Goal: Task Accomplishment & Management: Manage account settings

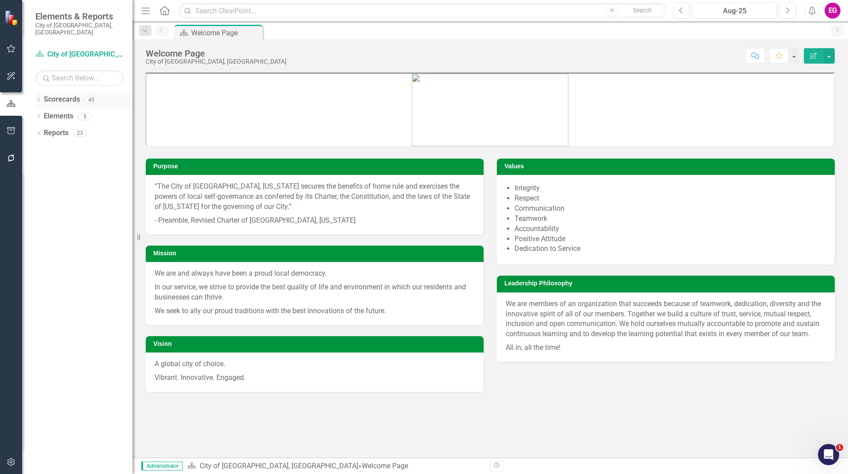
click at [77, 95] on link "Scorecards" at bounding box center [62, 100] width 36 height 10
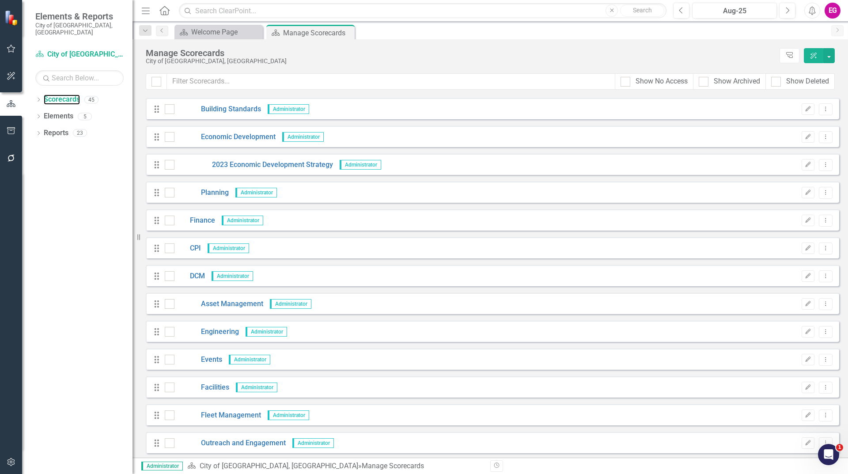
scroll to position [353, 0]
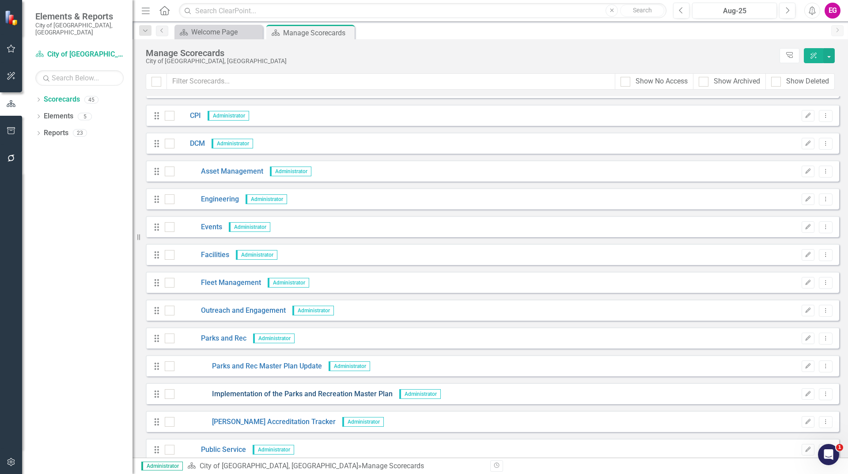
click at [357, 395] on link "Implementation of the Parks and Recreation Master Plan" at bounding box center [284, 394] width 218 height 10
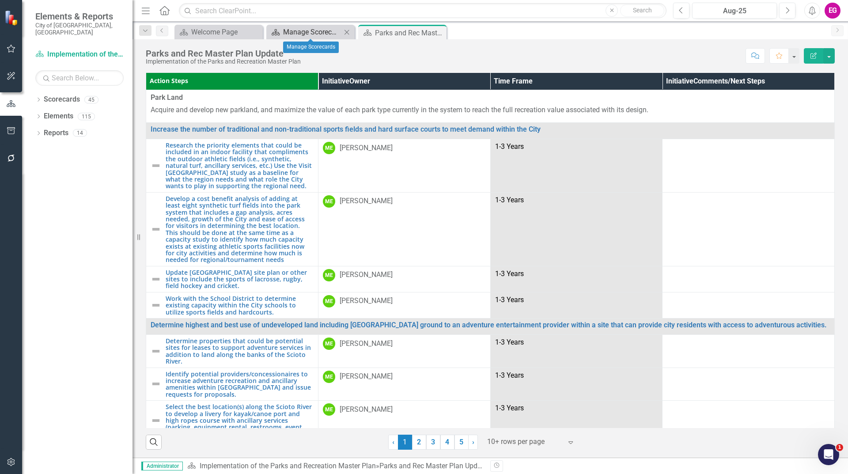
click at [305, 30] on div "Manage Scorecards" at bounding box center [312, 32] width 58 height 11
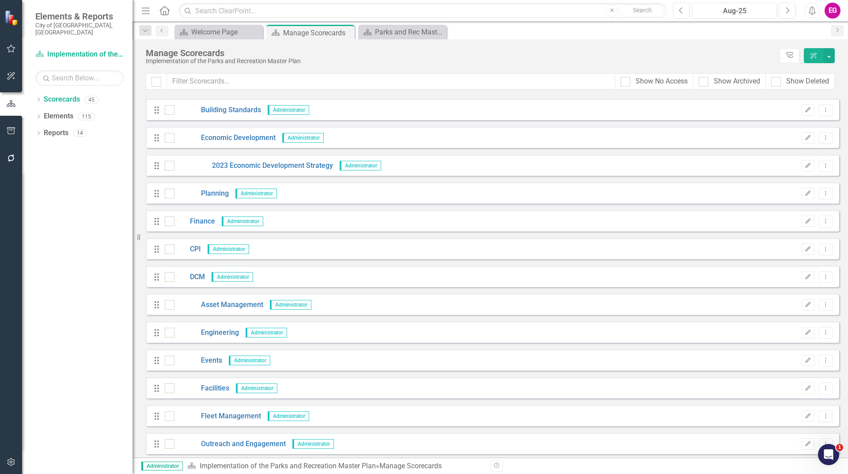
scroll to position [221, 0]
click at [386, 36] on div "Parks and Rec Master Plan Update" at bounding box center [404, 32] width 58 height 11
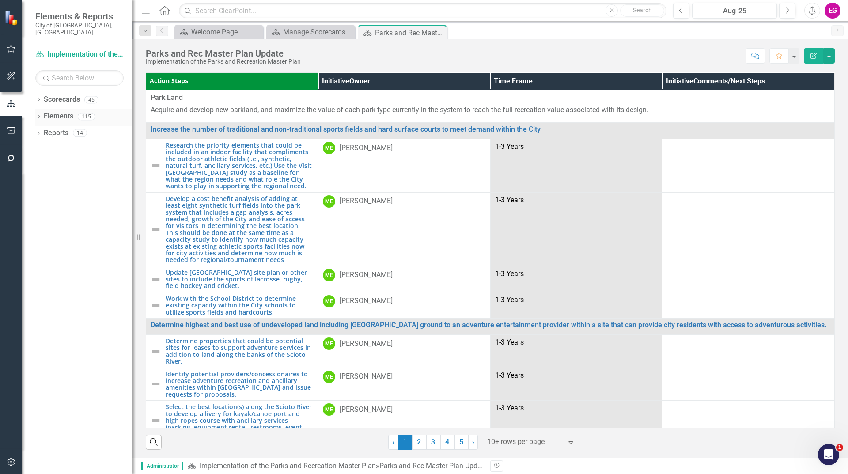
click at [68, 111] on link "Elements" at bounding box center [59, 116] width 30 height 10
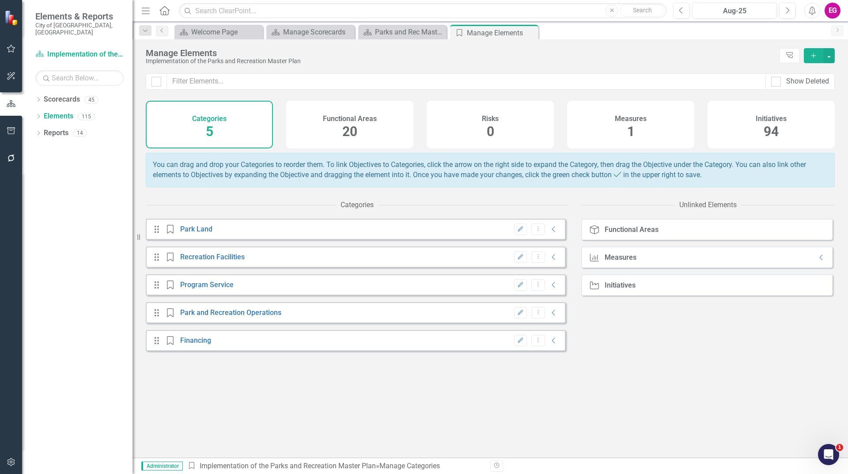
click at [798, 136] on div "Initiatives 94" at bounding box center [771, 125] width 127 height 48
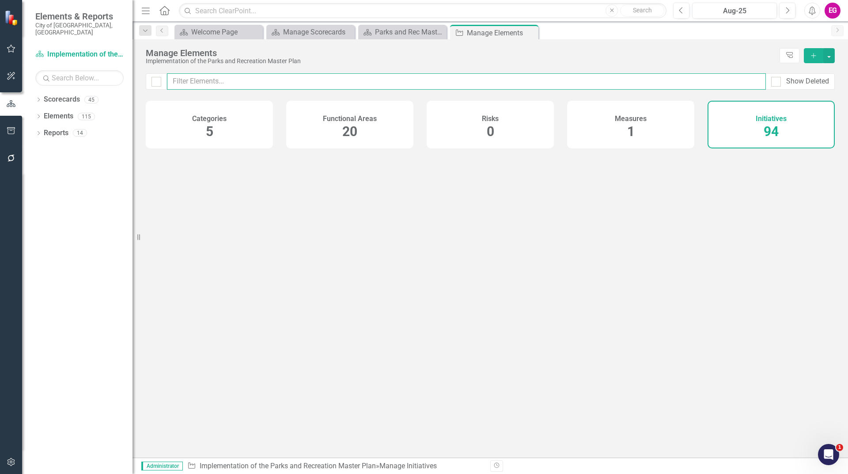
click at [645, 89] on input "text" at bounding box center [466, 81] width 599 height 16
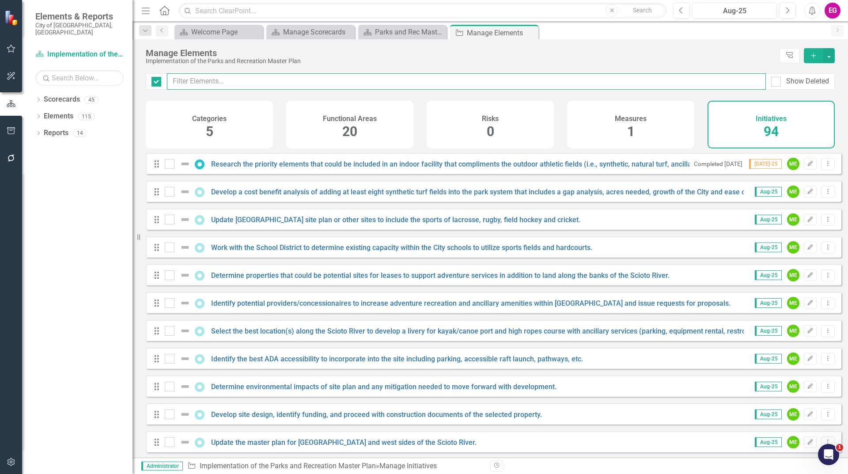
checkbox input "false"
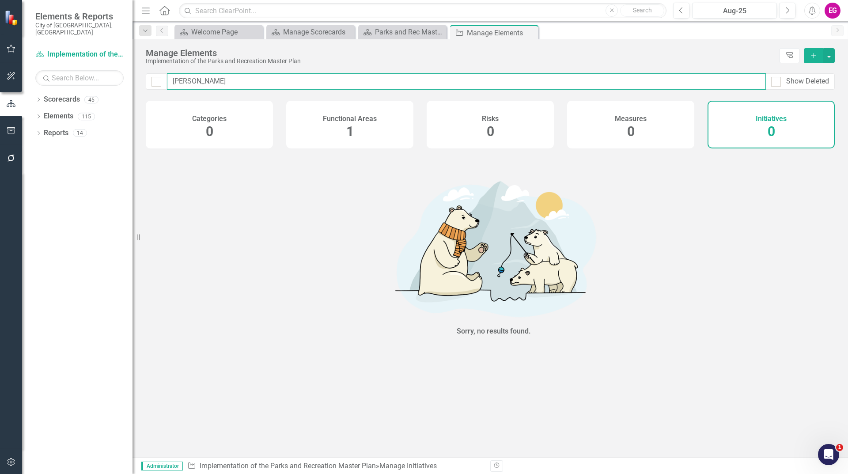
type input "[PERSON_NAME]"
click at [353, 117] on h4 "Functional Areas" at bounding box center [350, 119] width 54 height 8
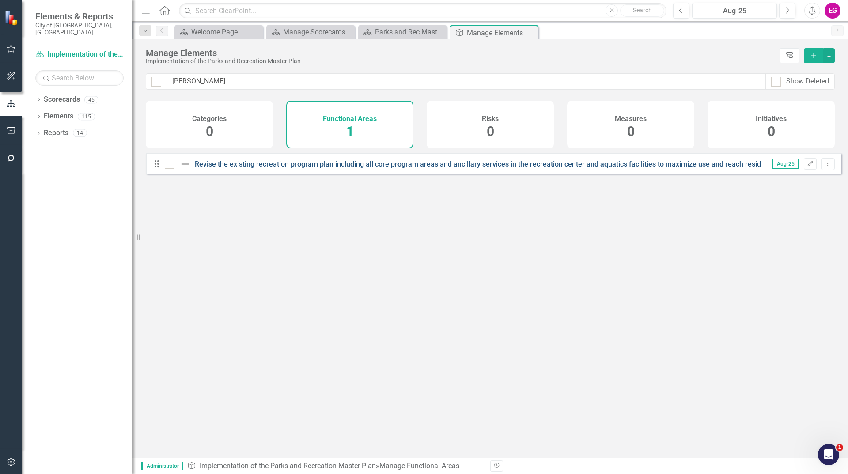
click at [322, 168] on link "Revise the existing recreation program plan including all core program areas an…" at bounding box center [583, 164] width 777 height 8
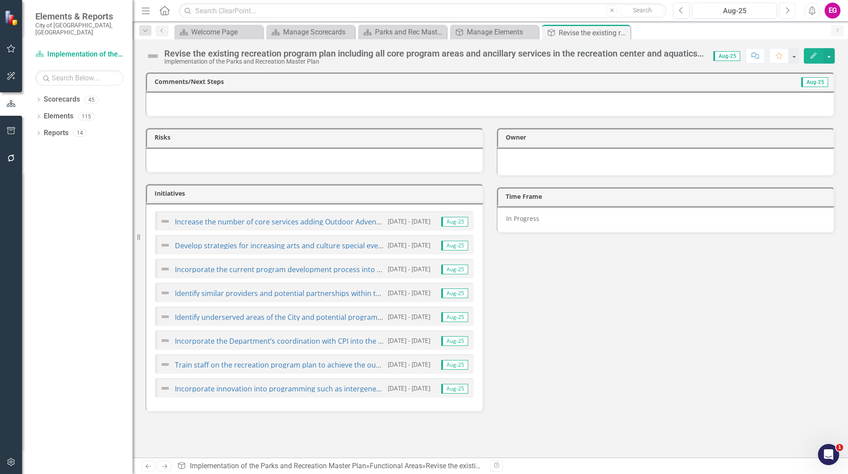
click at [790, 15] on button "Next" at bounding box center [787, 11] width 16 height 16
click at [680, 12] on icon "Previous" at bounding box center [681, 11] width 5 height 8
click at [680, 16] on button "Previous" at bounding box center [681, 11] width 16 height 16
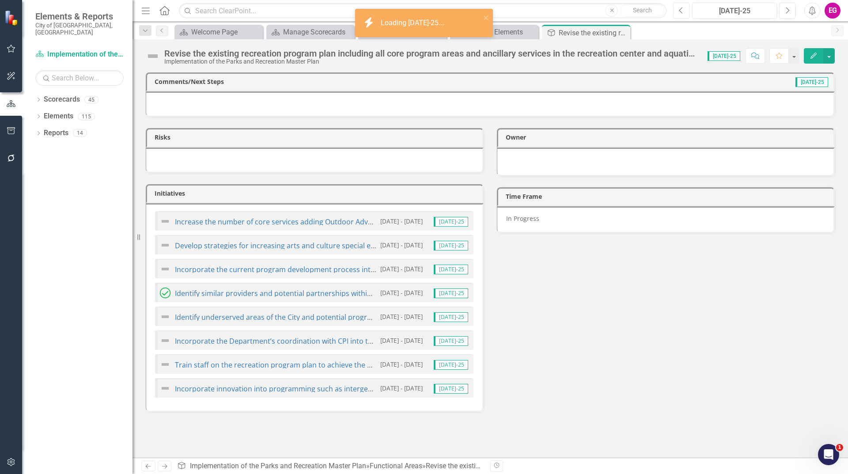
click at [687, 12] on button "Previous" at bounding box center [681, 11] width 16 height 16
click at [784, 11] on button "Next" at bounding box center [787, 11] width 16 height 16
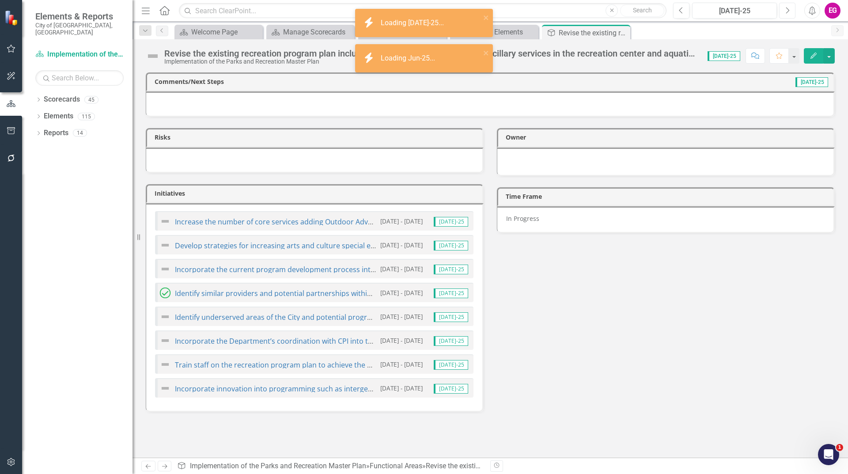
click at [784, 11] on button "Next" at bounding box center [787, 11] width 16 height 16
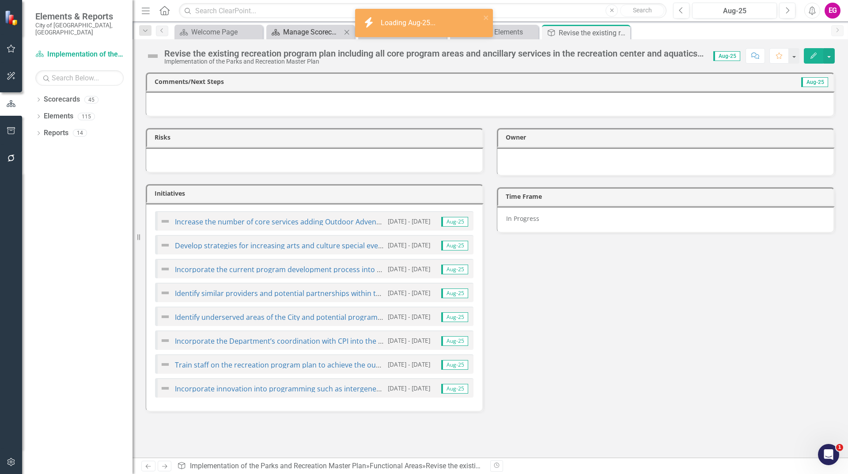
click at [298, 32] on div "Manage Scorecards" at bounding box center [312, 32] width 58 height 11
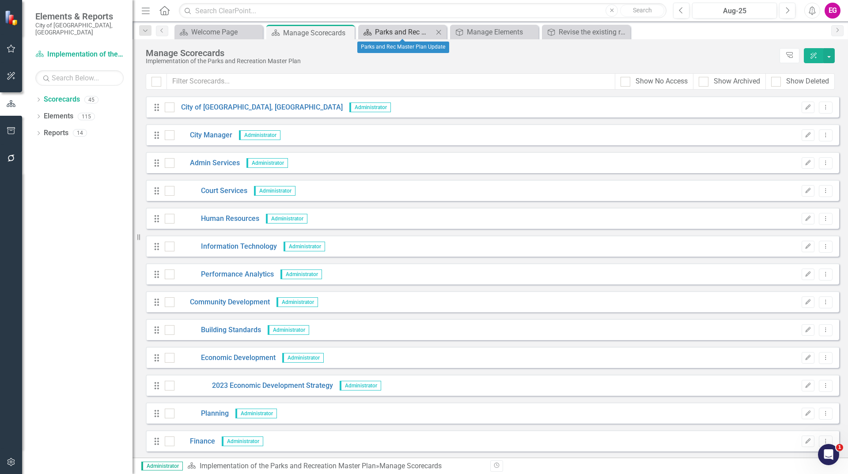
click at [410, 33] on div "Parks and Rec Master Plan Update" at bounding box center [404, 32] width 58 height 11
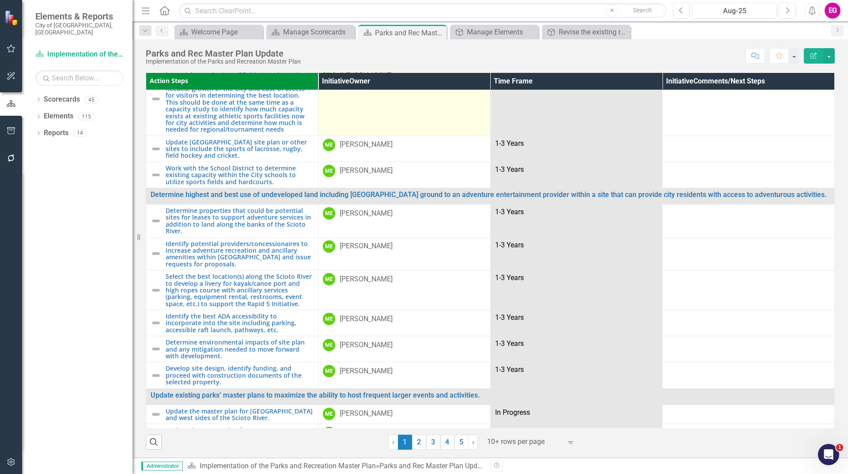
scroll to position [133, 0]
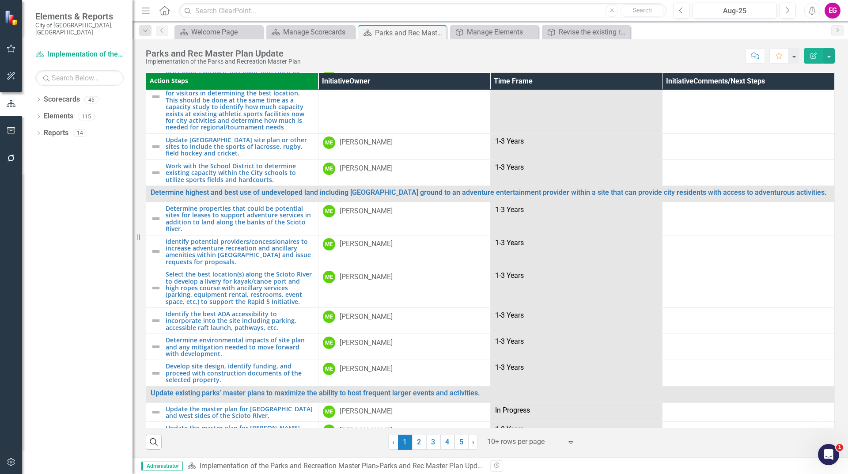
click at [524, 452] on div "Action Steps Initiative Owner Time Frame Initiative Comments/Next Steps Park La…" at bounding box center [491, 259] width 716 height 397
click at [525, 445] on div at bounding box center [524, 442] width 75 height 12
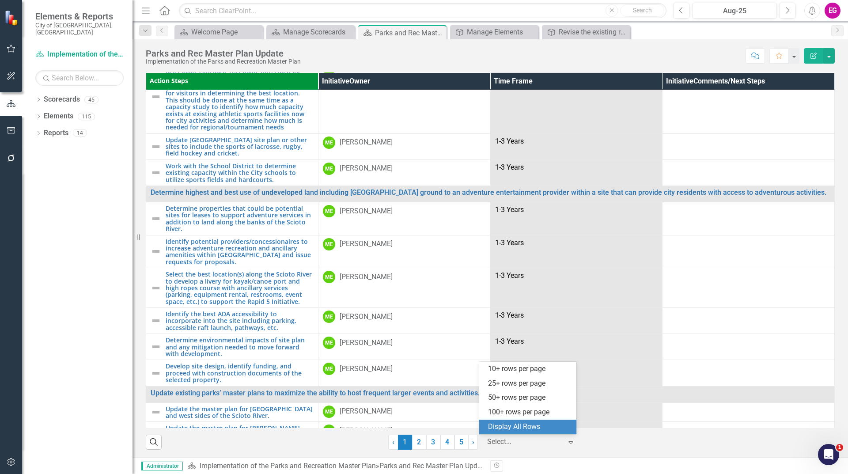
click at [526, 431] on div "Display All Rows" at bounding box center [529, 427] width 83 height 10
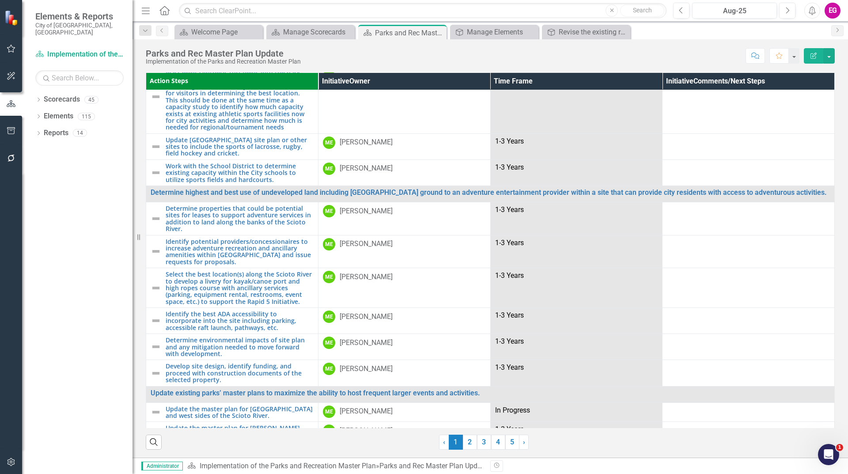
click at [596, 445] on div "Search ‹ Previous 1 (current) 2 3 4 5 › Next" at bounding box center [490, 439] width 689 height 22
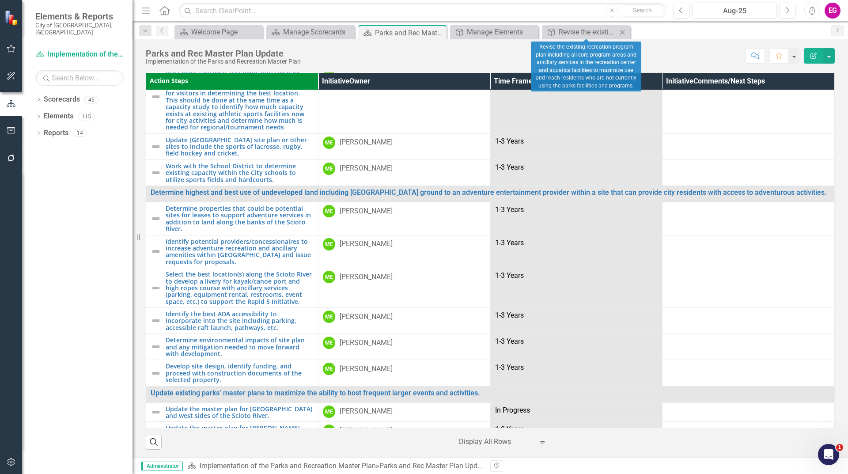
click at [624, 32] on icon "Close" at bounding box center [622, 32] width 9 height 7
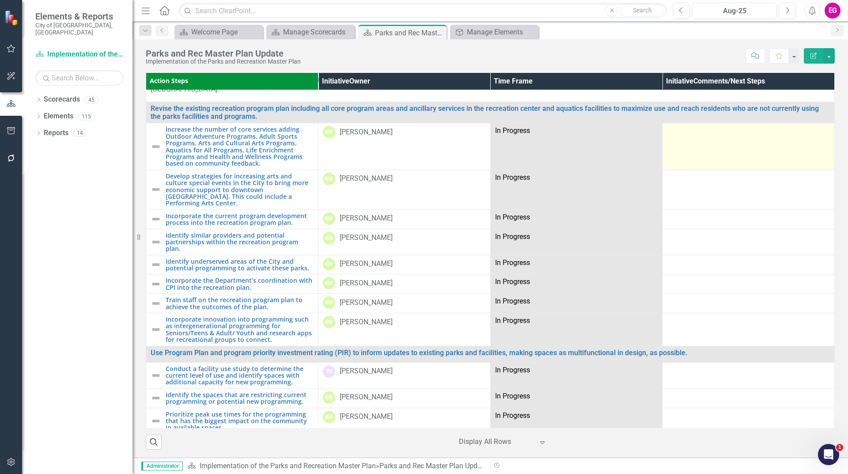
scroll to position [1247, 0]
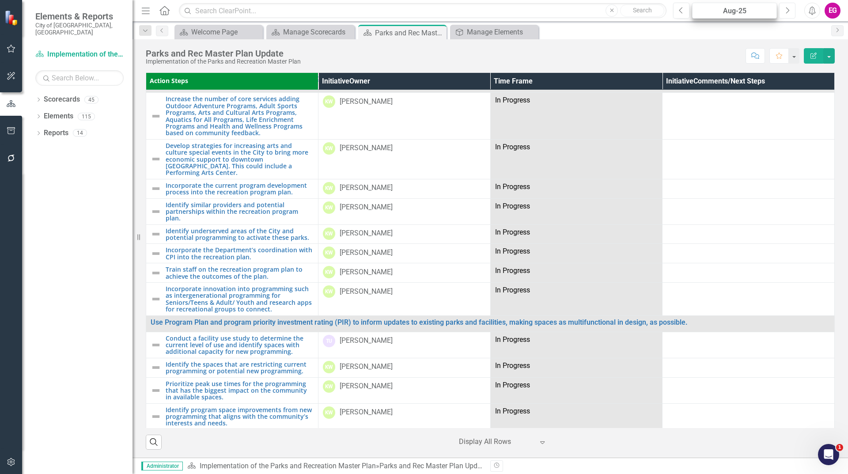
click at [782, 11] on button "Next" at bounding box center [787, 11] width 16 height 16
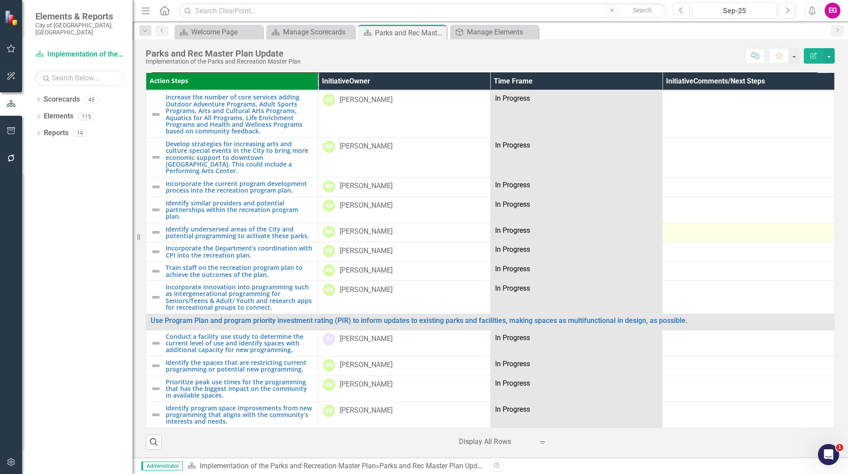
scroll to position [1247, 0]
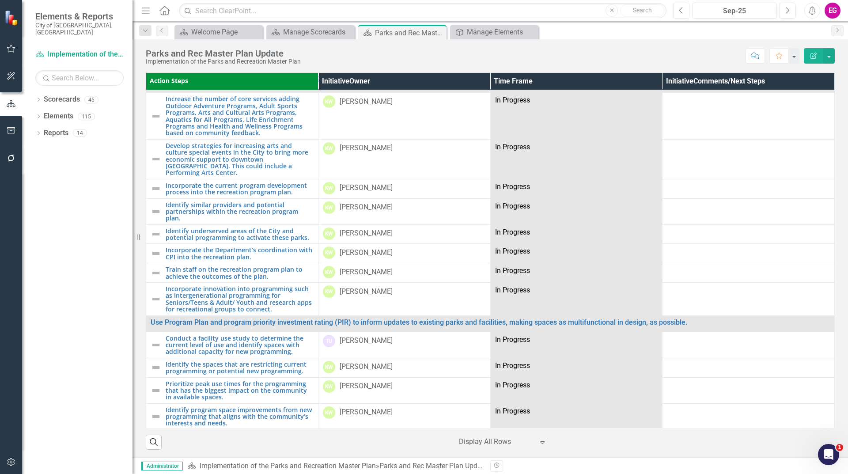
click at [685, 11] on button "Previous" at bounding box center [681, 11] width 16 height 16
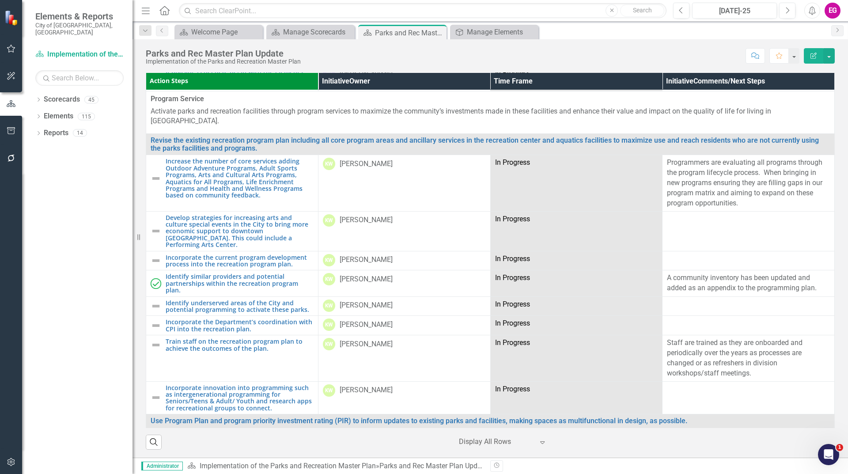
scroll to position [1223, 0]
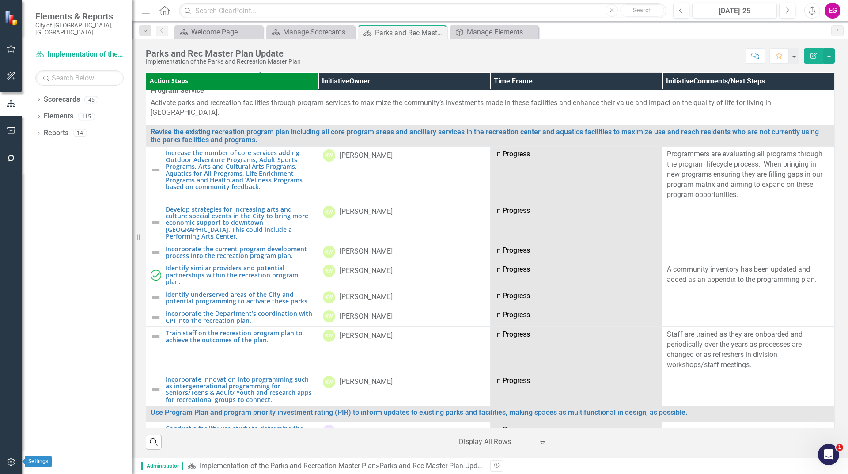
click at [15, 460] on icon "button" at bounding box center [11, 462] width 9 height 7
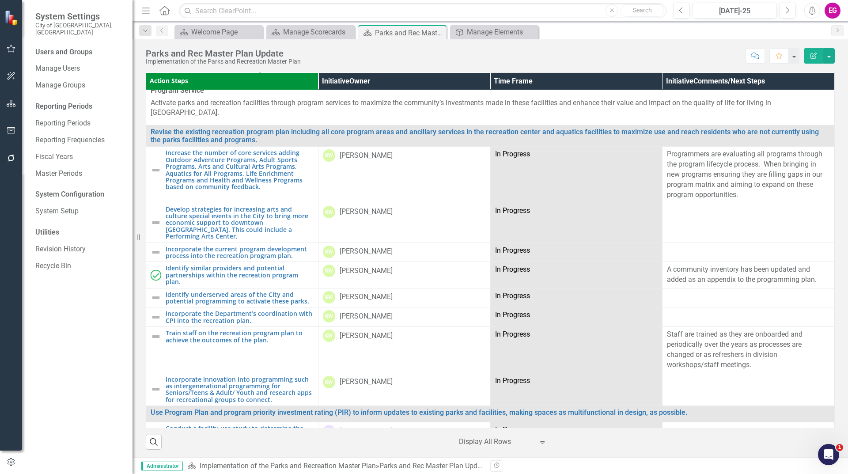
click at [56, 54] on div "Users and Groups Manage Users Manage Groups Reporting Periods Reporting Periods…" at bounding box center [77, 260] width 110 height 427
click at [63, 64] on link "Manage Users" at bounding box center [79, 69] width 88 height 10
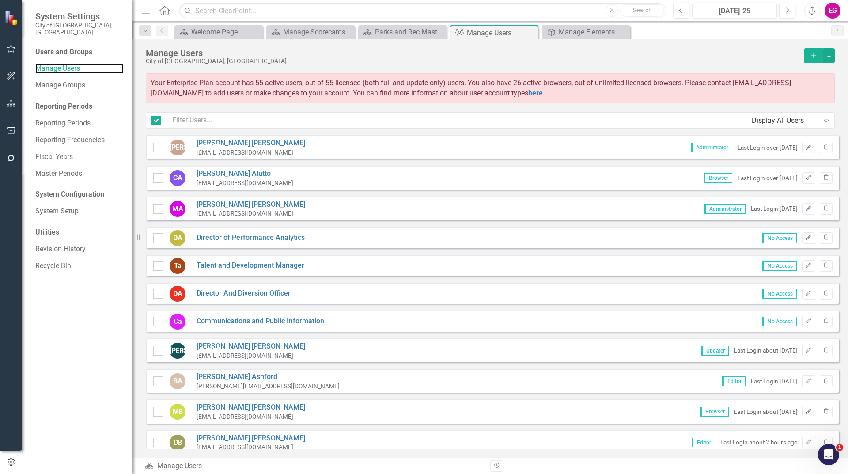
checkbox input "false"
click at [351, 114] on input "text" at bounding box center [456, 120] width 579 height 16
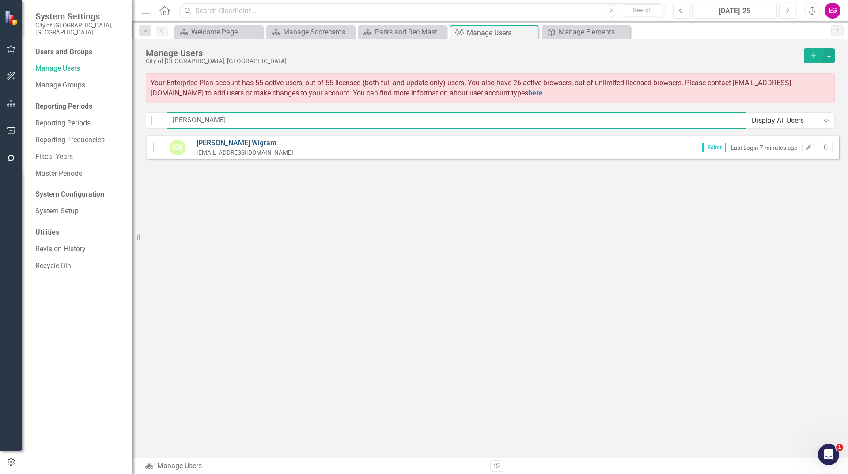
type input "[PERSON_NAME]"
click at [210, 138] on link "[PERSON_NAME]" at bounding box center [245, 143] width 97 height 10
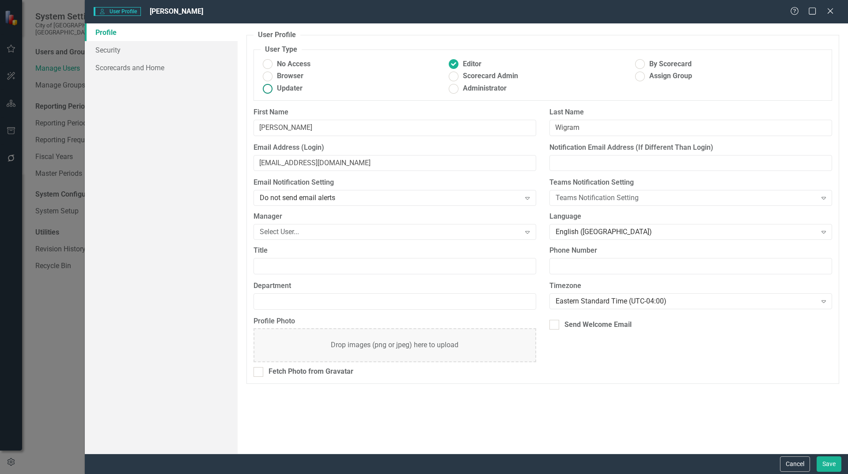
click at [269, 88] on ins at bounding box center [268, 89] width 14 height 14
click at [269, 88] on input "Updater" at bounding box center [268, 89] width 14 height 14
radio input "true"
click at [831, 462] on button "Save" at bounding box center [829, 463] width 25 height 15
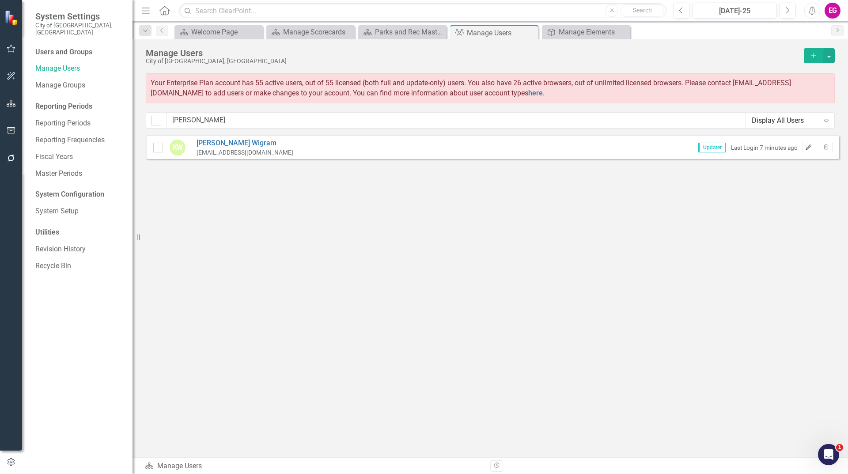
click at [805, 148] on button "Edit" at bounding box center [808, 147] width 13 height 11
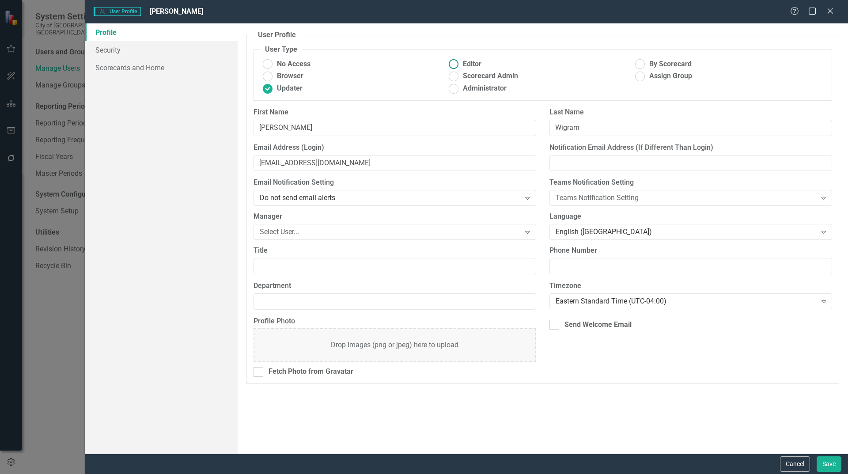
click at [457, 62] on ins at bounding box center [454, 64] width 14 height 14
click at [457, 62] on input "Editor" at bounding box center [454, 64] width 14 height 14
radio input "true"
click at [826, 467] on button "Save" at bounding box center [829, 463] width 25 height 15
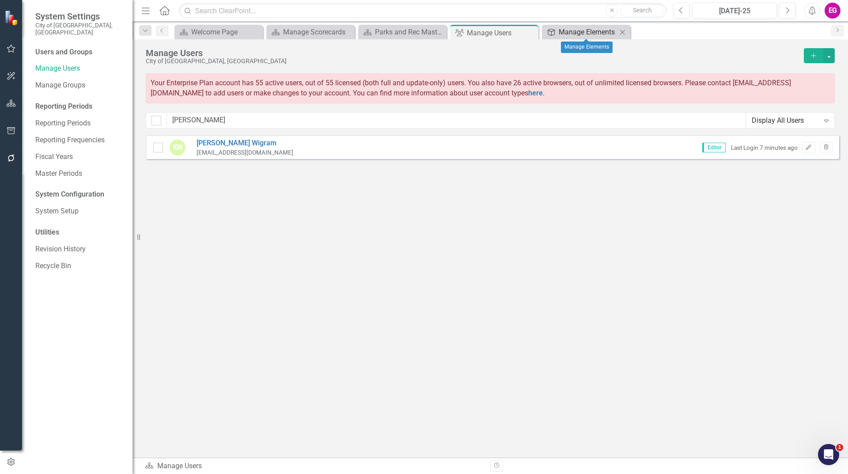
click at [572, 27] on div "Manage Elements" at bounding box center [588, 32] width 58 height 11
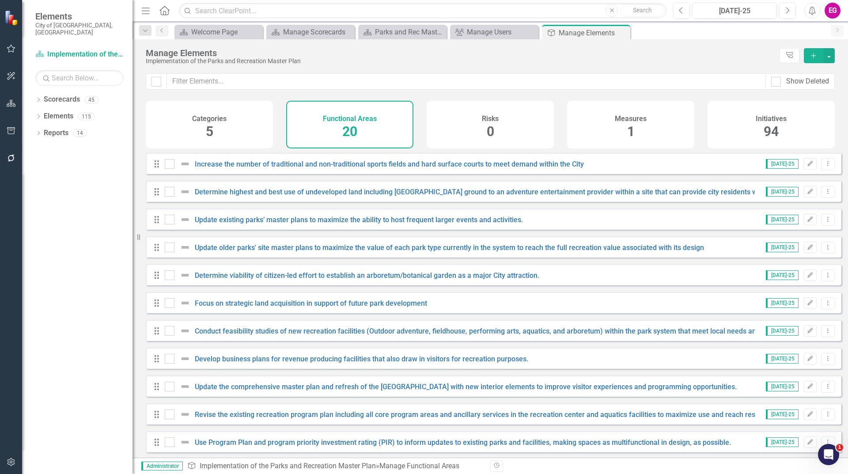
checkbox input "false"
click at [622, 35] on icon "Close" at bounding box center [622, 32] width 9 height 7
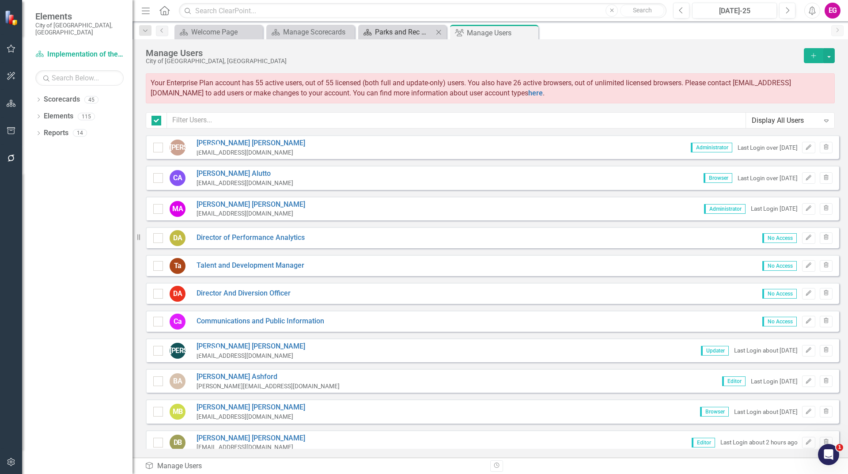
checkbox input "false"
click at [406, 29] on div "Parks and Rec Master Plan Update" at bounding box center [404, 32] width 58 height 11
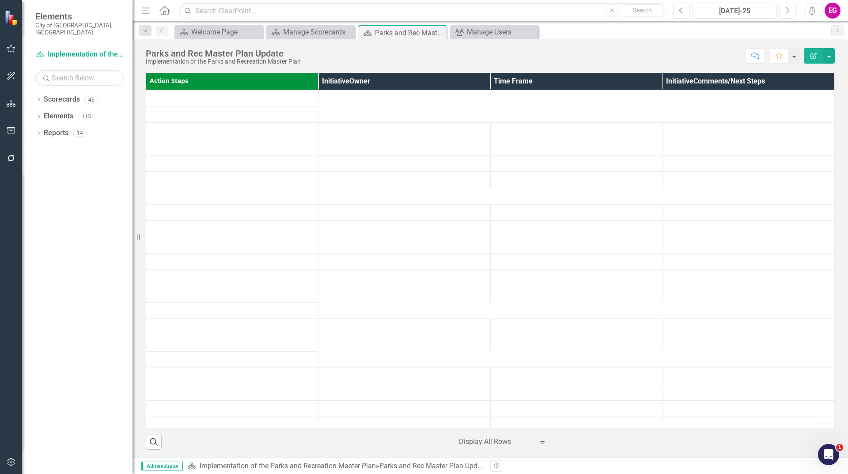
click at [0, 0] on icon "Close" at bounding box center [0, 0] width 0 height 0
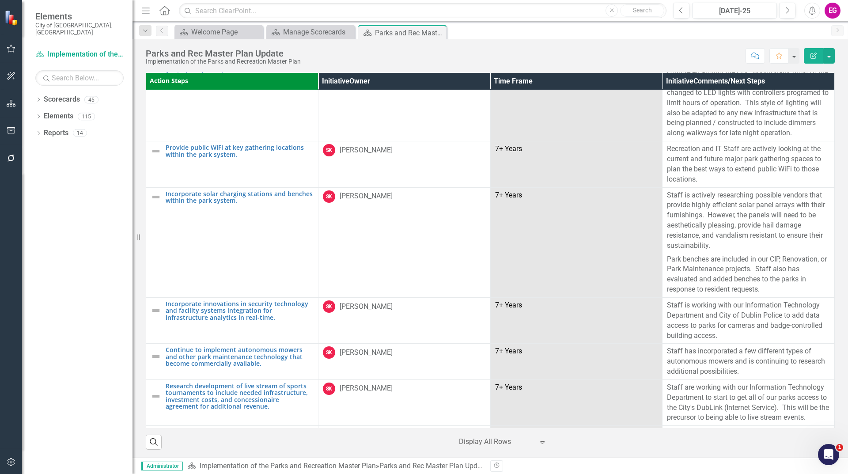
scroll to position [1894, 0]
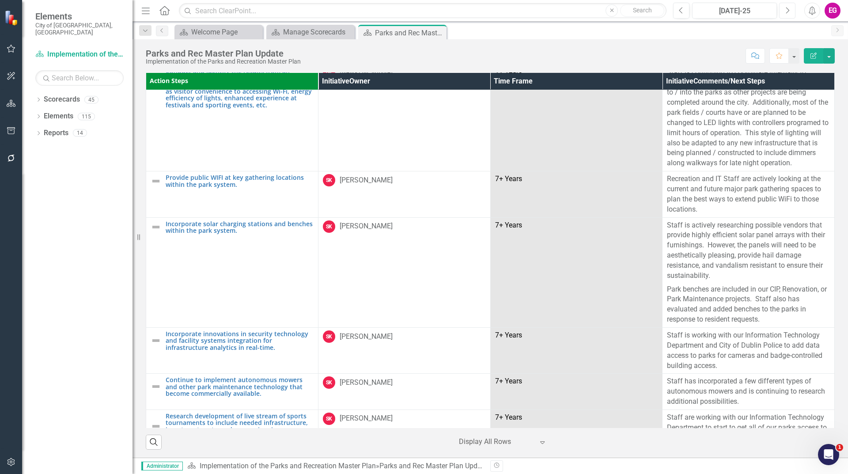
click at [790, 8] on button "Next" at bounding box center [787, 11] width 16 height 16
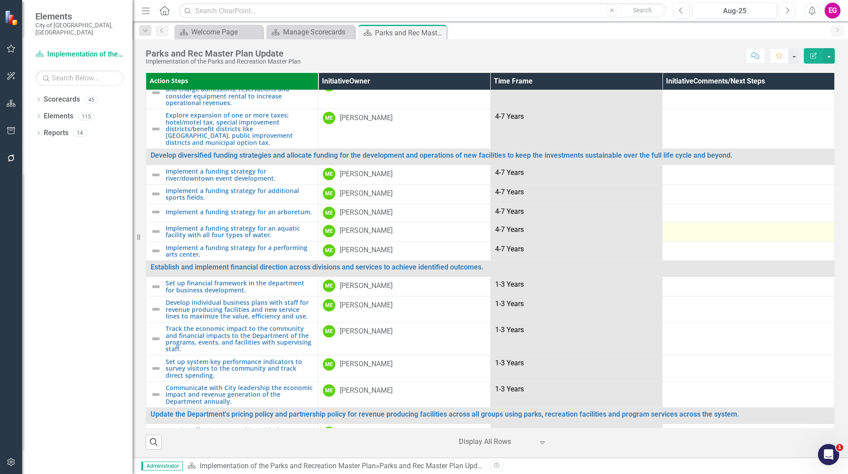
scroll to position [2731, 0]
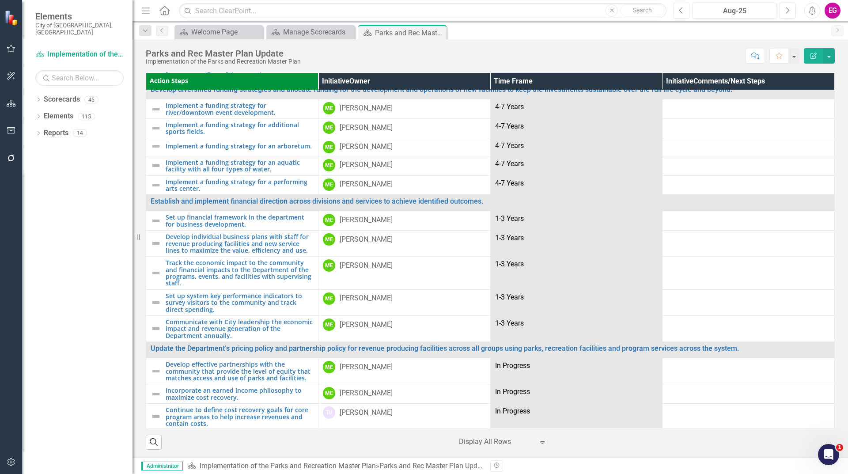
click at [684, 12] on icon "Previous" at bounding box center [681, 11] width 5 height 8
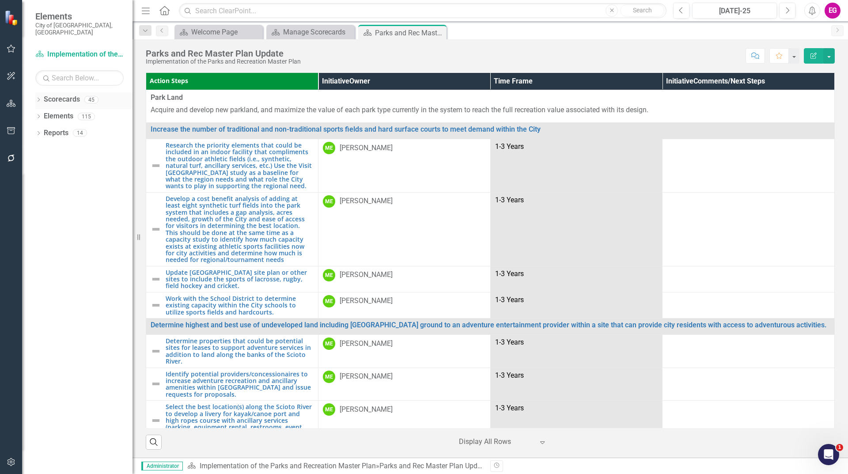
click at [61, 95] on link "Scorecards" at bounding box center [62, 100] width 36 height 10
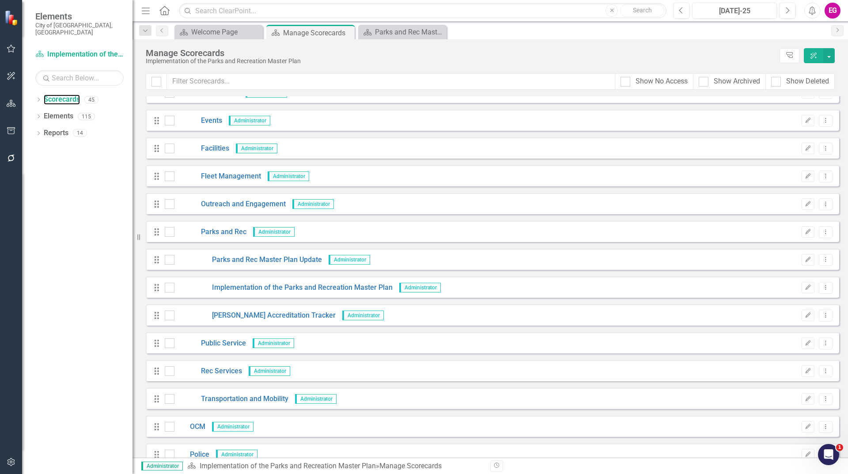
scroll to position [486, 0]
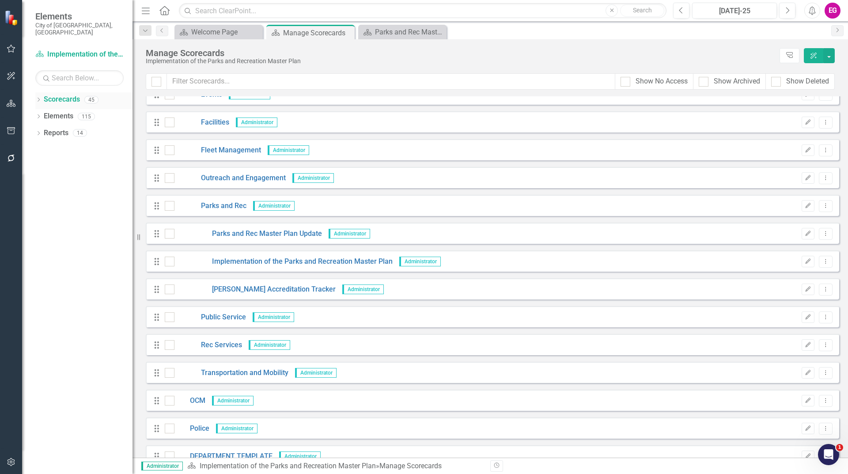
click at [37, 98] on icon "Dropdown" at bounding box center [38, 100] width 6 height 5
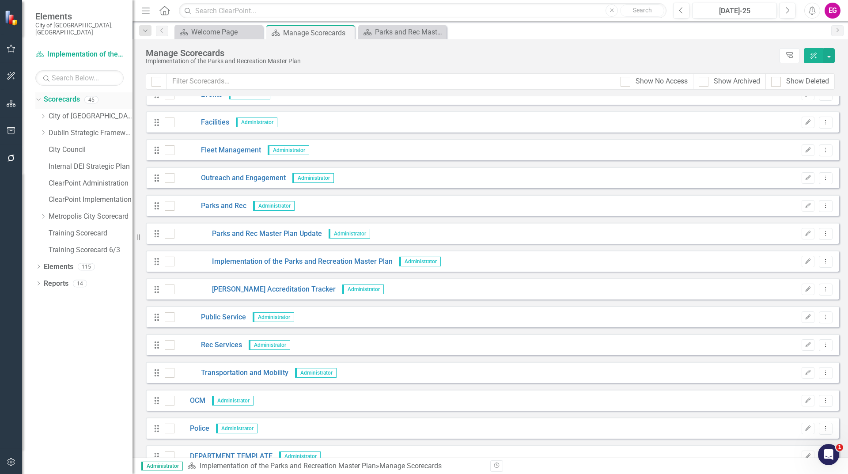
click at [37, 96] on icon "Dropdown" at bounding box center [37, 99] width 5 height 6
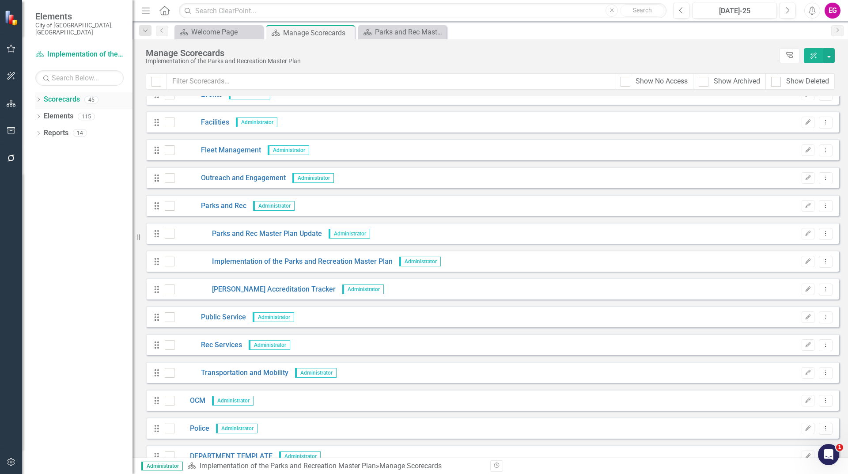
click at [76, 95] on link "Scorecards" at bounding box center [62, 100] width 36 height 10
click at [39, 98] on icon "Dropdown" at bounding box center [38, 100] width 6 height 5
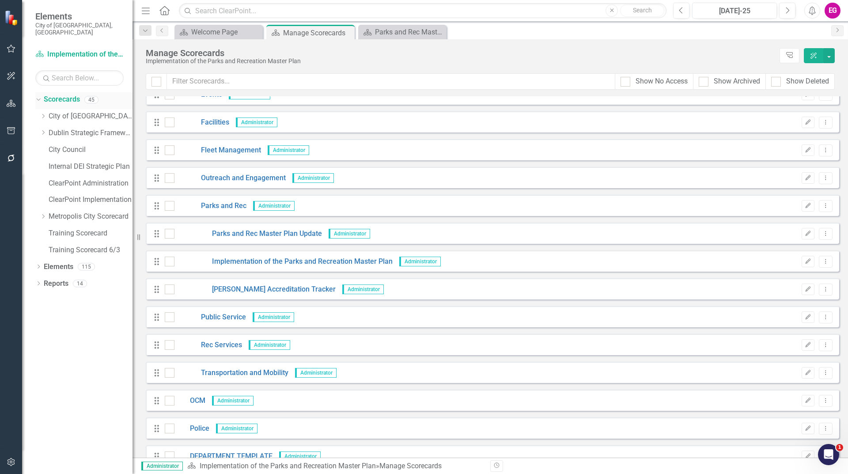
click at [39, 96] on icon "Dropdown" at bounding box center [37, 99] width 5 height 6
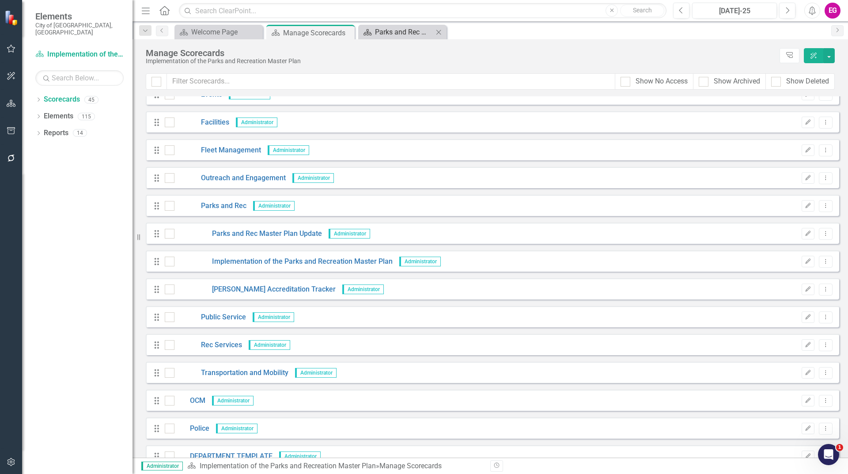
click at [387, 29] on div "Parks and Rec Master Plan Update" at bounding box center [404, 32] width 58 height 11
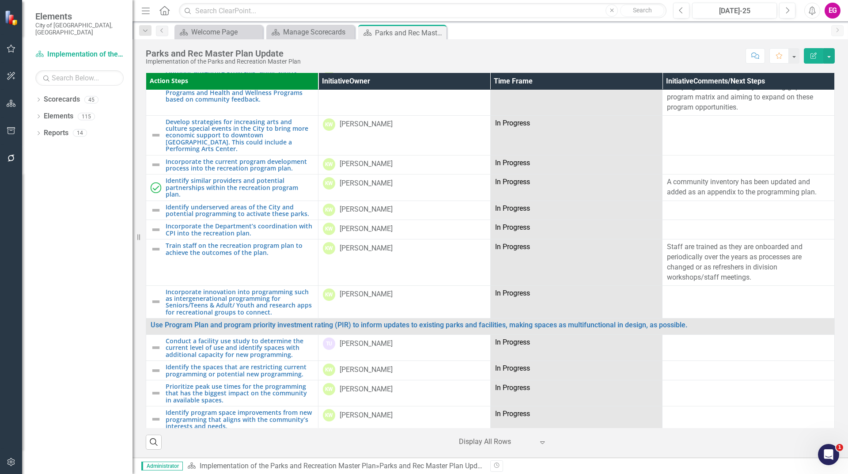
scroll to position [1237, 0]
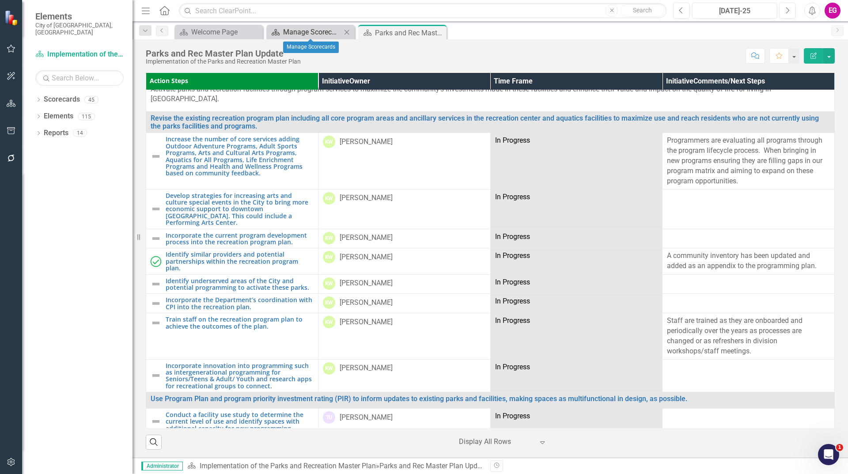
click at [312, 29] on div "Manage Scorecards" at bounding box center [312, 32] width 58 height 11
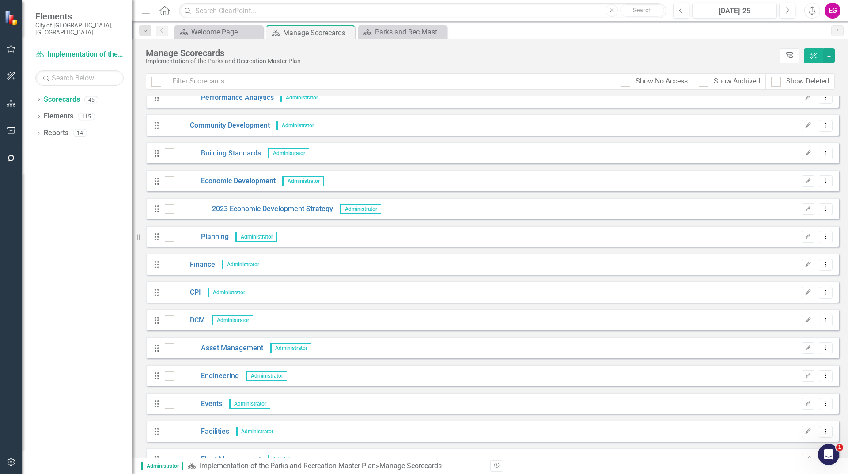
scroll to position [353, 0]
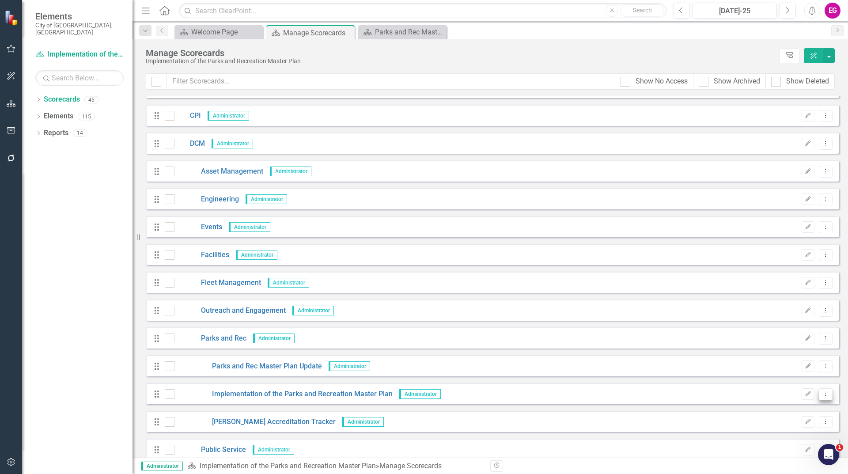
click at [822, 391] on icon "Dropdown Menu" at bounding box center [826, 394] width 8 height 6
click at [771, 441] on link "Copy Forward Copy Forward Scorecard" at bounding box center [777, 441] width 98 height 16
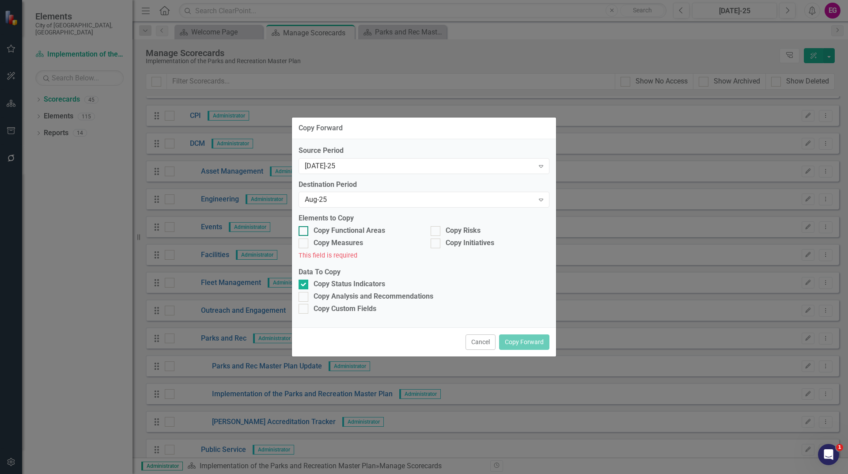
click at [322, 229] on div "Copy Functional Areas" at bounding box center [350, 231] width 72 height 10
click at [304, 229] on input "Copy Functional Areas" at bounding box center [302, 229] width 6 height 6
checkbox input "true"
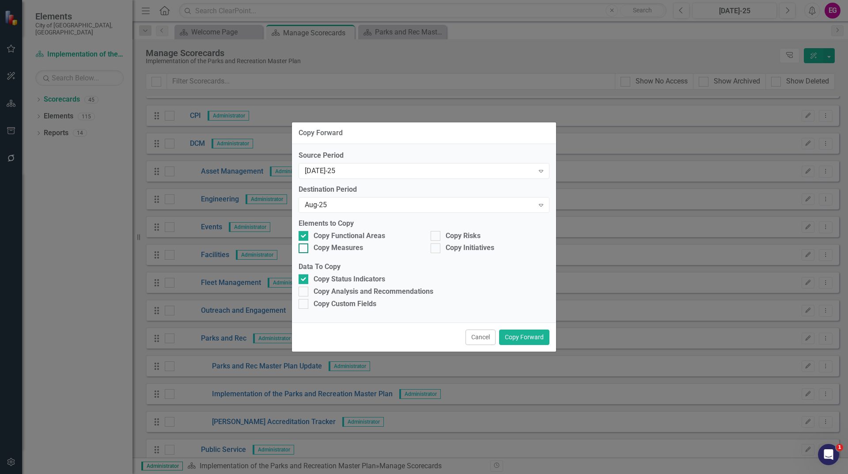
click at [346, 249] on div "Copy Measures" at bounding box center [338, 248] width 49 height 10
click at [304, 249] on input "Copy Measures" at bounding box center [302, 246] width 6 height 6
checkbox input "true"
click at [411, 291] on div "Copy Analysis and Recommendations" at bounding box center [374, 292] width 120 height 10
click at [304, 291] on input "Copy Analysis and Recommendations" at bounding box center [302, 290] width 6 height 6
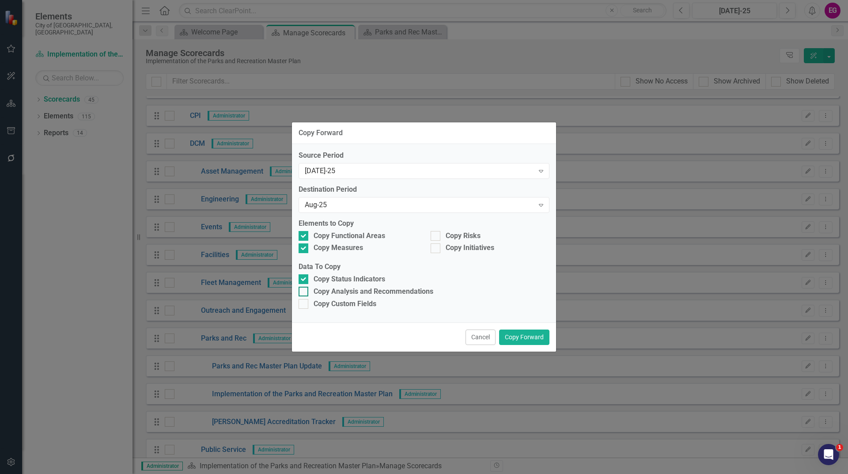
checkbox input "true"
drag, startPoint x: 472, startPoint y: 238, endPoint x: 472, endPoint y: 247, distance: 9.3
click at [472, 238] on div "Copy Risks" at bounding box center [463, 236] width 35 height 10
click at [437, 237] on input "Copy Risks" at bounding box center [434, 234] width 6 height 6
checkbox input "true"
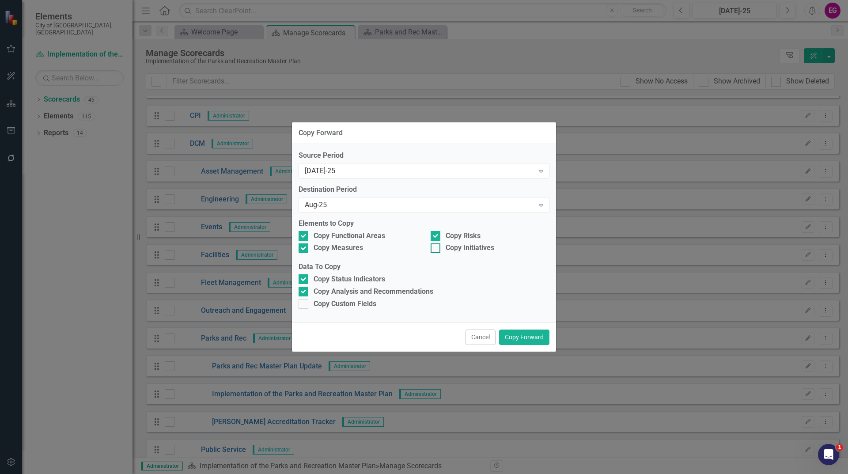
click at [472, 247] on div "Copy Initiatives" at bounding box center [470, 248] width 49 height 10
click at [437, 247] on input "Copy Initiatives" at bounding box center [434, 246] width 6 height 6
checkbox input "true"
drag, startPoint x: 341, startPoint y: 308, endPoint x: 348, endPoint y: 300, distance: 10.9
click at [341, 308] on div "Copy Custom Fields" at bounding box center [345, 304] width 63 height 10
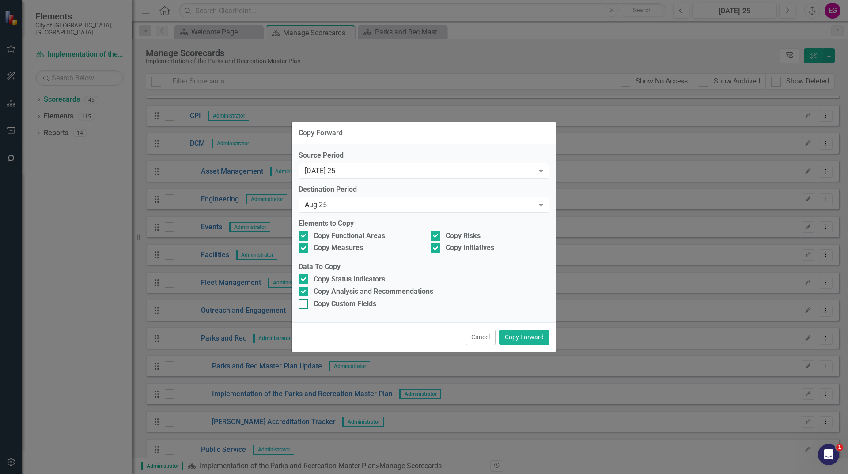
click at [304, 305] on input "Copy Custom Fields" at bounding box center [302, 302] width 6 height 6
checkbox input "true"
click at [530, 334] on button "Copy Forward" at bounding box center [524, 337] width 50 height 15
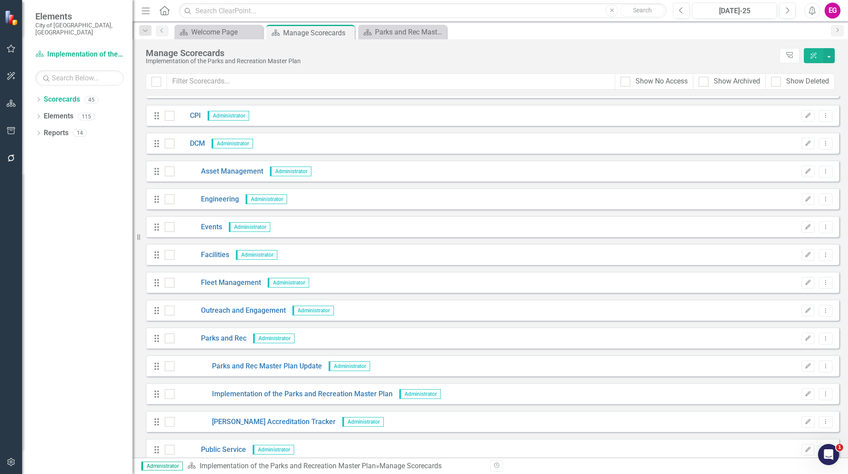
scroll to position [442, 0]
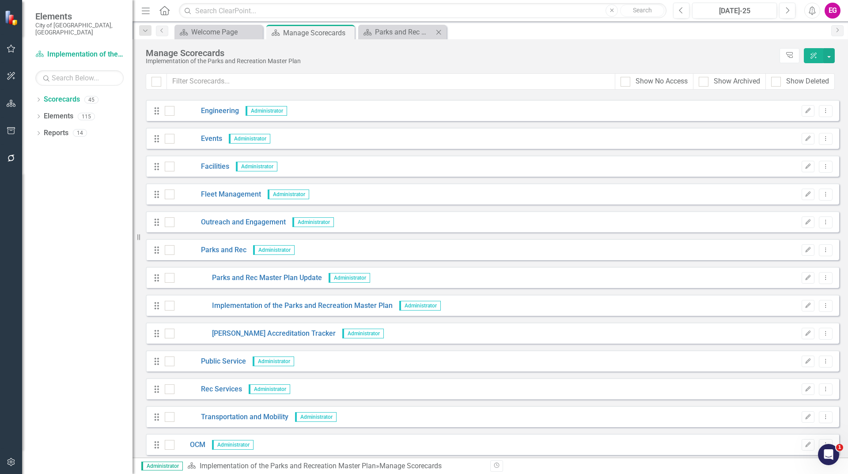
click at [414, 38] on div "Scorecard Parks and Rec Master Plan Update Close" at bounding box center [402, 32] width 88 height 15
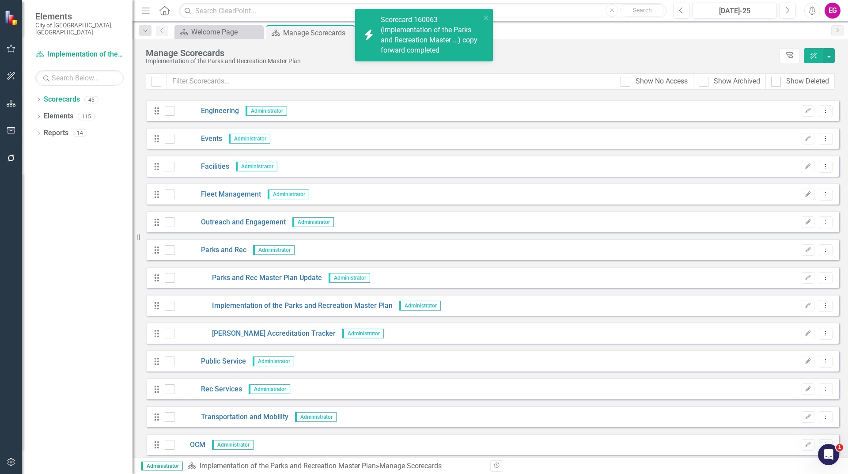
click at [410, 28] on div "Scorecard 160063 (Implementation of the Parks and Recreation Master ...) copy f…" at bounding box center [431, 35] width 100 height 40
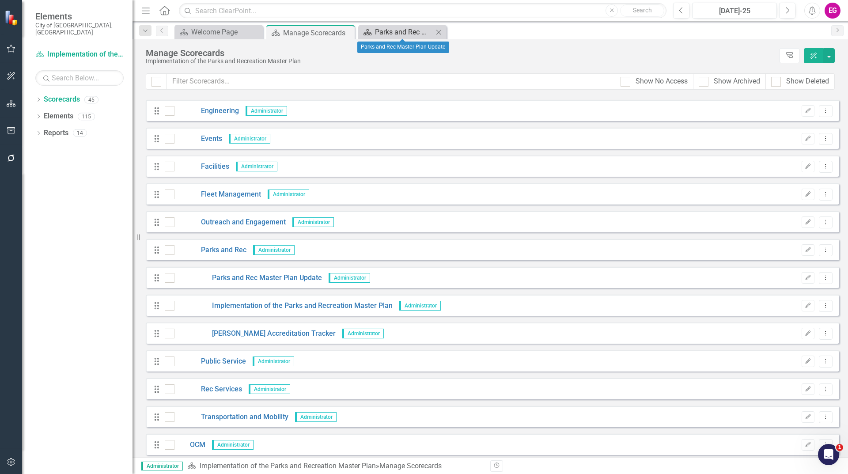
click at [405, 31] on div "Parks and Rec Master Plan Update" at bounding box center [404, 32] width 58 height 11
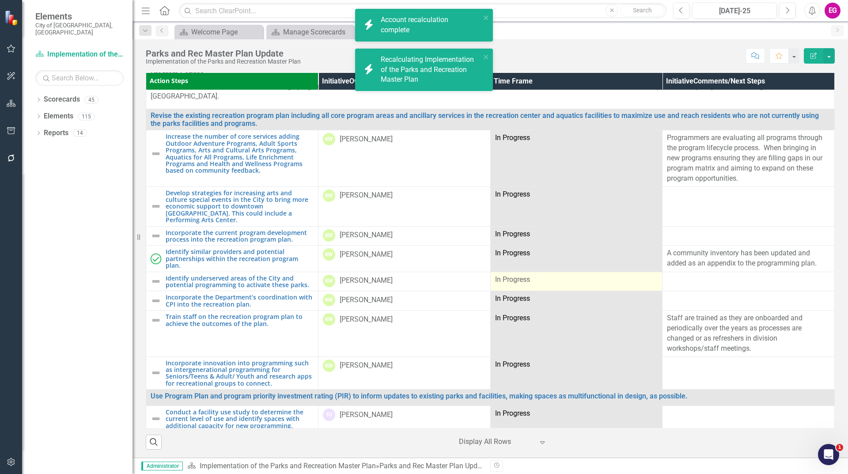
scroll to position [1237, 0]
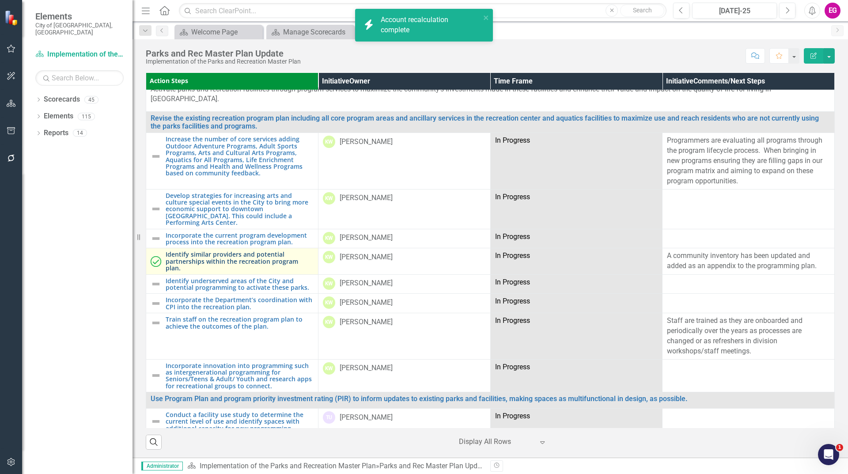
click at [239, 251] on link "Identify similar providers and potential partnerships within the recreation pro…" at bounding box center [240, 261] width 148 height 20
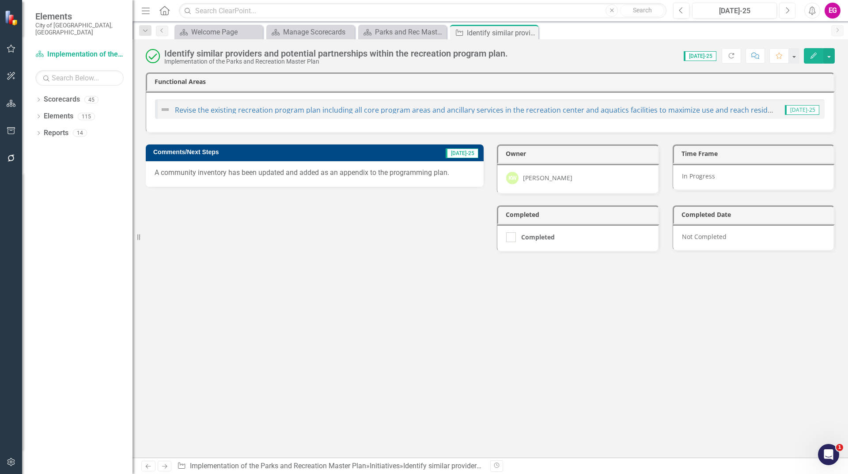
click at [784, 14] on button "Next" at bounding box center [787, 11] width 16 height 16
click at [687, 9] on button "Previous" at bounding box center [681, 11] width 16 height 16
click at [531, 34] on icon "Close" at bounding box center [530, 32] width 9 height 7
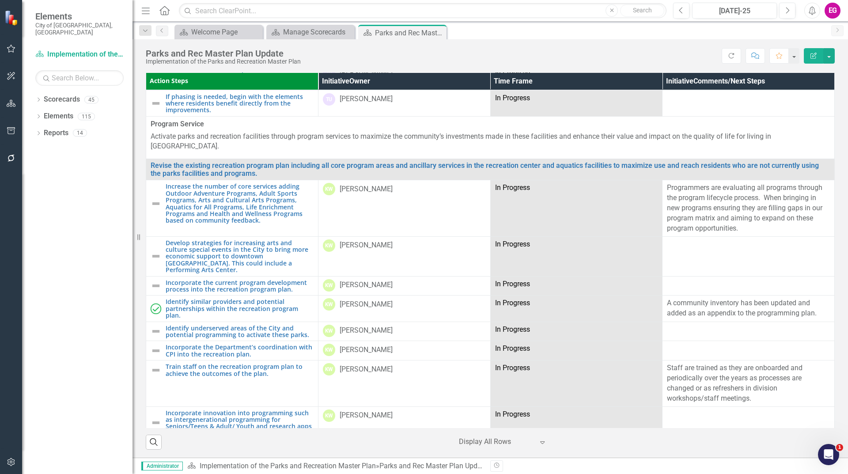
scroll to position [1237, 0]
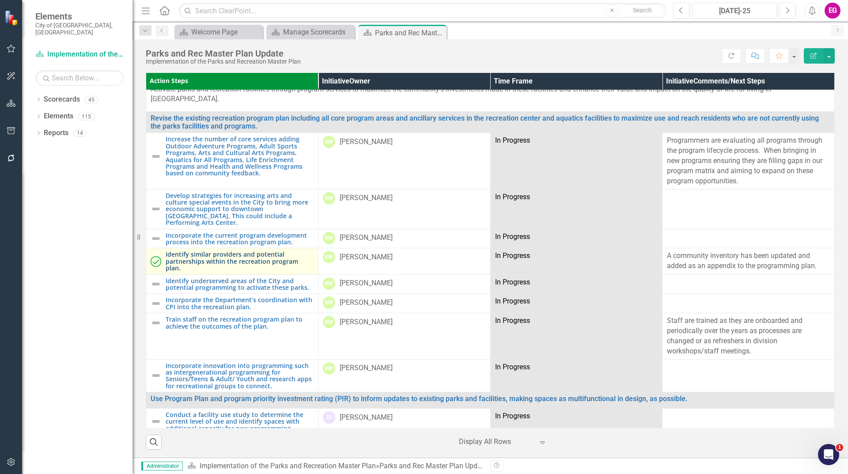
click at [267, 251] on link "Identify similar providers and potential partnerships within the recreation pro…" at bounding box center [240, 261] width 148 height 20
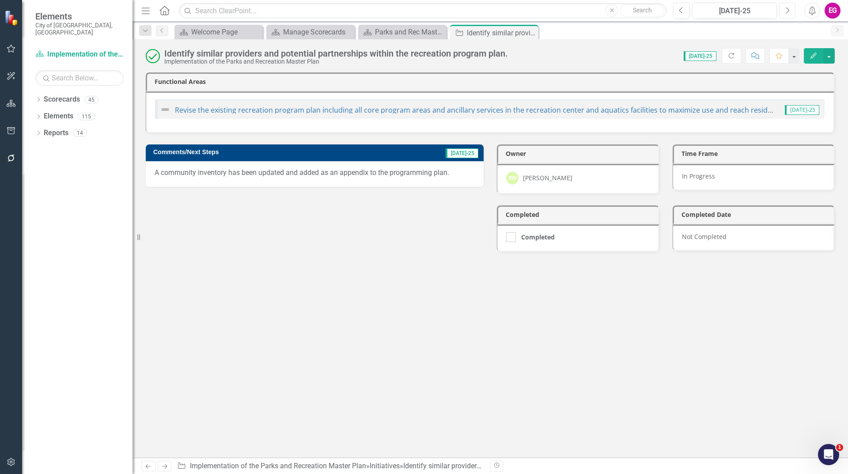
click at [786, 14] on icon "Next" at bounding box center [787, 11] width 5 height 8
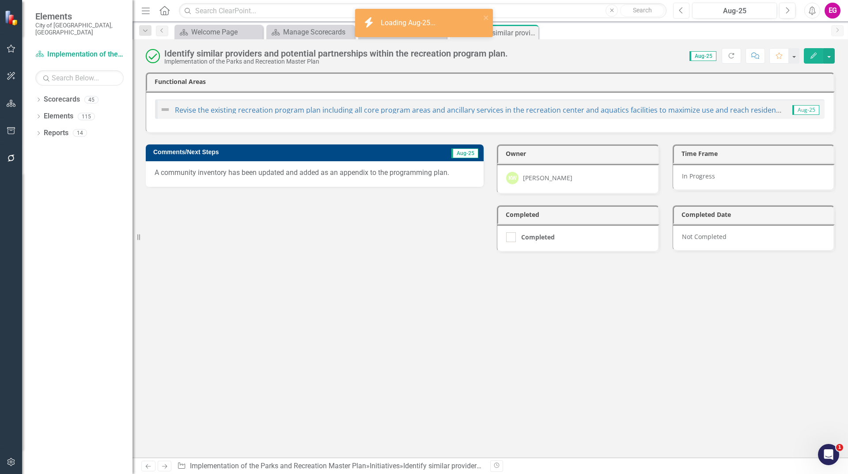
click at [680, 11] on icon "Previous" at bounding box center [681, 11] width 5 height 8
click at [789, 10] on icon "Next" at bounding box center [787, 11] width 5 height 8
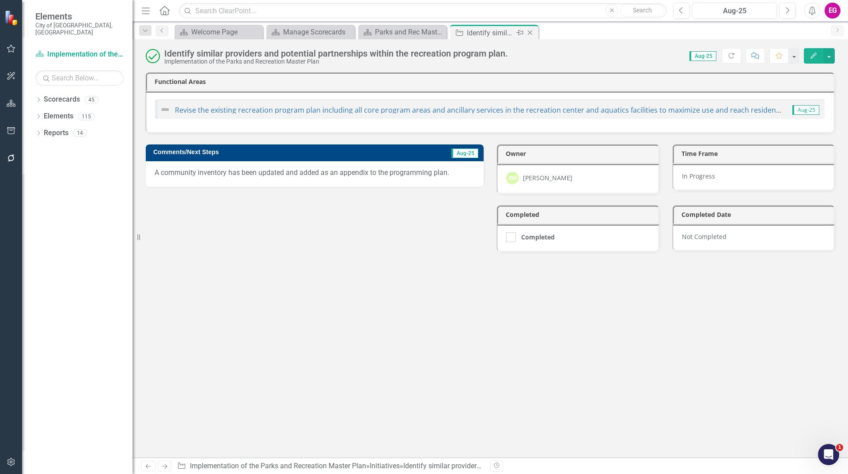
click at [534, 35] on icon "Close" at bounding box center [530, 32] width 9 height 7
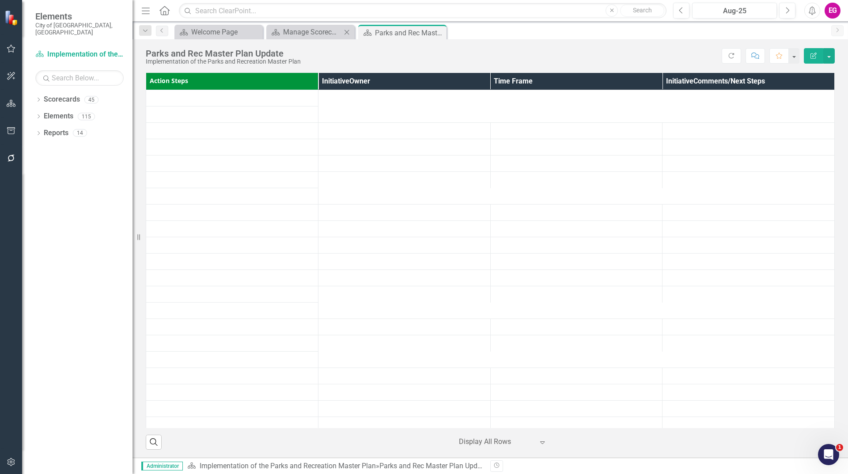
click at [308, 38] on div "Scorecard Manage Scorecards Close" at bounding box center [310, 32] width 88 height 15
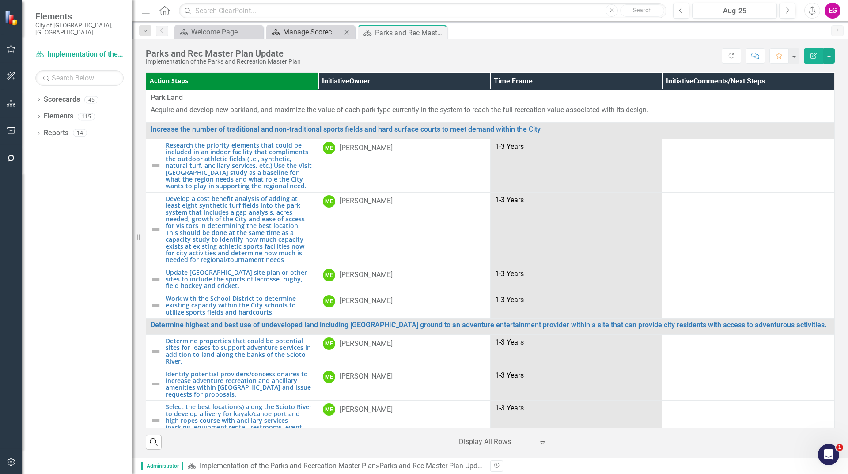
click at [310, 32] on div "Manage Scorecards" at bounding box center [312, 32] width 58 height 11
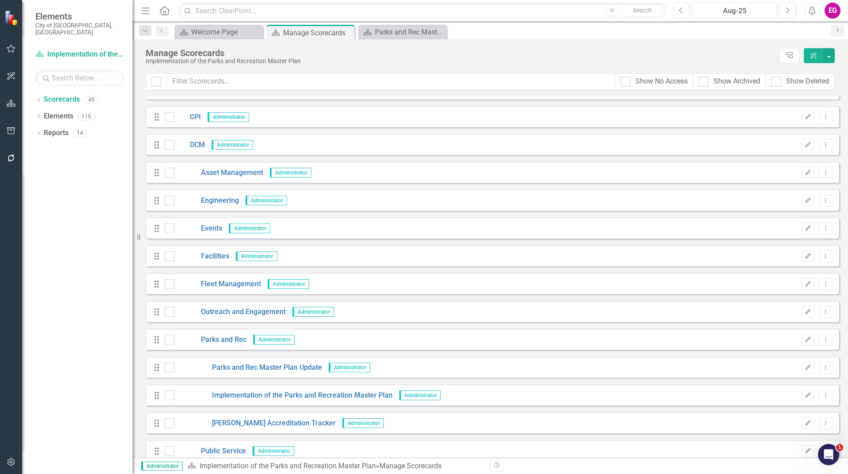
scroll to position [353, 0]
click at [822, 395] on icon "Dropdown Menu" at bounding box center [826, 394] width 8 height 6
click at [778, 440] on link "Copy Forward Copy Forward Scorecard" at bounding box center [777, 441] width 98 height 16
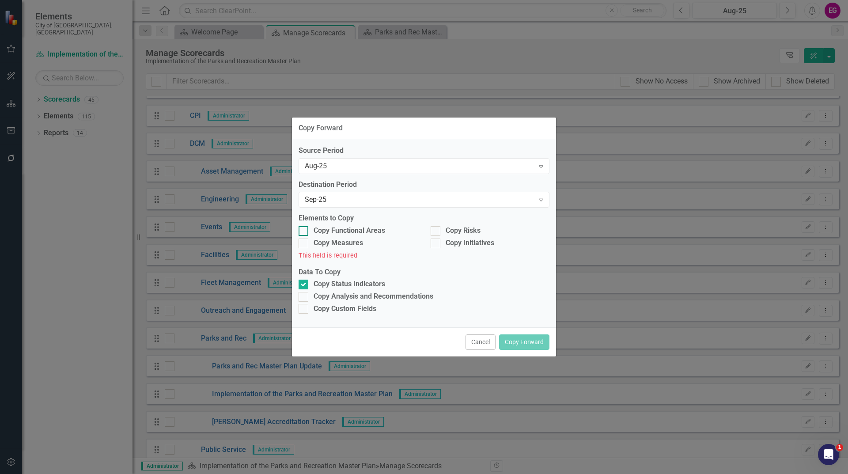
click at [338, 231] on div "Copy Functional Areas" at bounding box center [350, 231] width 72 height 10
click at [304, 231] on input "Copy Functional Areas" at bounding box center [302, 229] width 6 height 6
checkbox input "true"
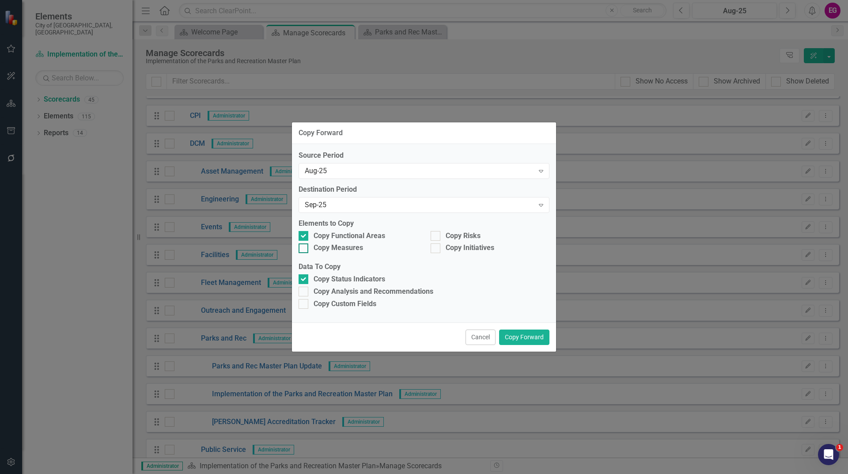
click at [343, 247] on div "Copy Measures" at bounding box center [338, 248] width 49 height 10
click at [304, 247] on input "Copy Measures" at bounding box center [302, 246] width 6 height 6
checkbox input "true"
click at [380, 292] on div "Copy Analysis and Recommendations" at bounding box center [374, 292] width 120 height 10
click at [304, 292] on input "Copy Analysis and Recommendations" at bounding box center [302, 290] width 6 height 6
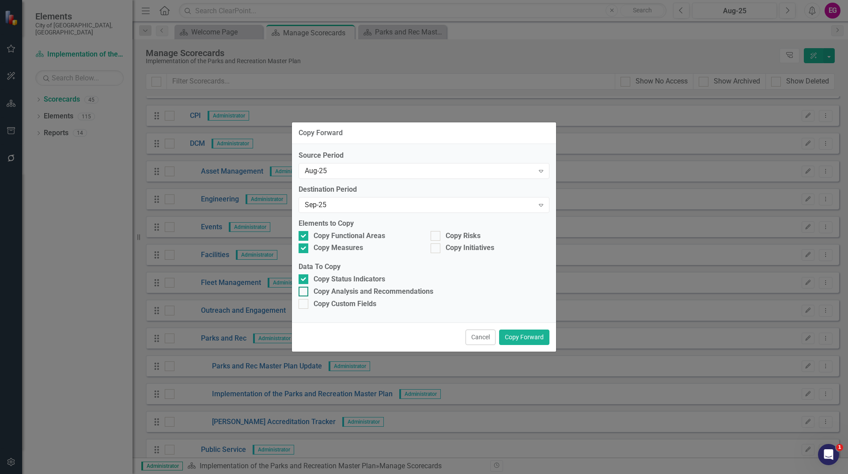
checkbox input "true"
click at [365, 301] on div "Copy Custom Fields" at bounding box center [345, 304] width 63 height 10
click at [304, 301] on input "Copy Custom Fields" at bounding box center [302, 302] width 6 height 6
checkbox input "true"
click at [455, 240] on div "Copy Risks" at bounding box center [463, 236] width 35 height 10
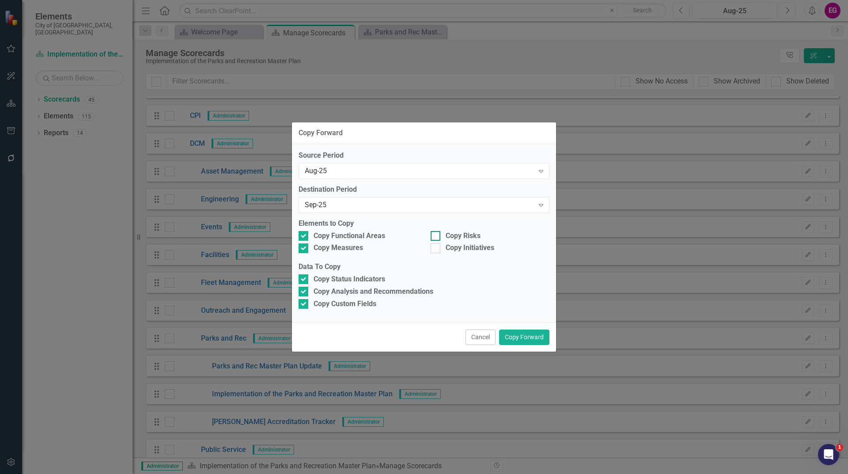
click at [437, 237] on input "Copy Risks" at bounding box center [434, 234] width 6 height 6
checkbox input "true"
click at [460, 248] on div "Copy Initiatives" at bounding box center [470, 248] width 49 height 10
click at [437, 248] on input "Copy Initiatives" at bounding box center [434, 246] width 6 height 6
checkbox input "true"
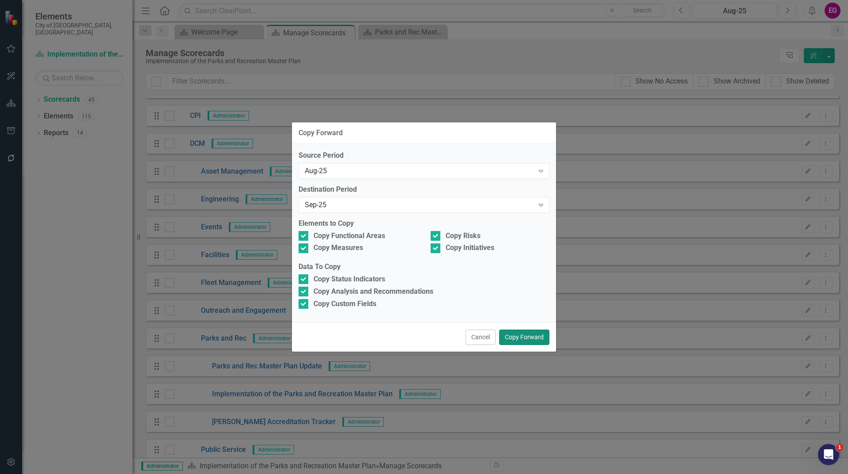
click at [521, 336] on button "Copy Forward" at bounding box center [524, 337] width 50 height 15
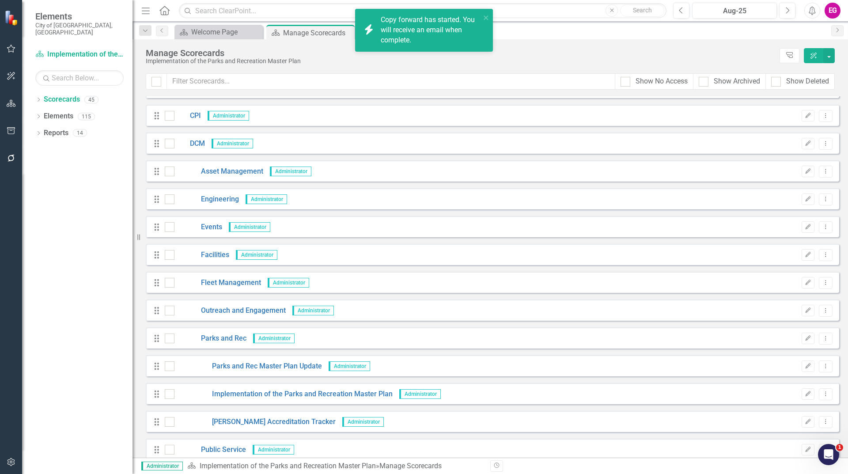
scroll to position [486, 0]
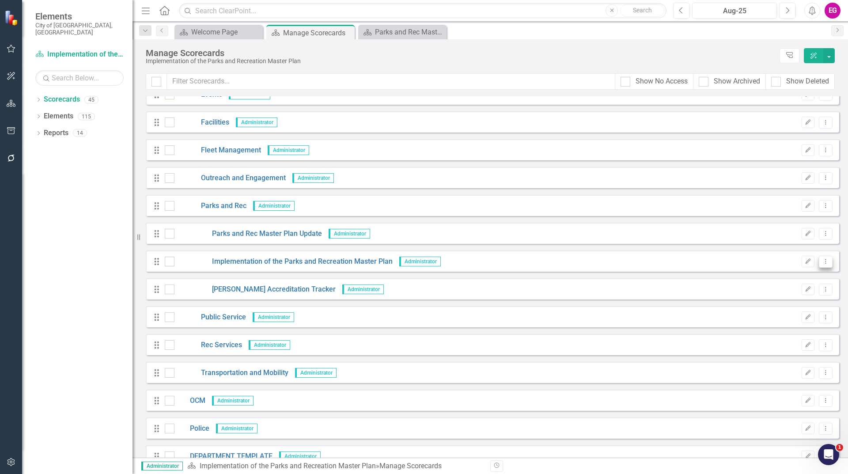
click at [822, 261] on icon "Dropdown Menu" at bounding box center [826, 261] width 8 height 6
click at [757, 307] on link "Copy Forward Copy Forward Scorecard" at bounding box center [777, 309] width 98 height 16
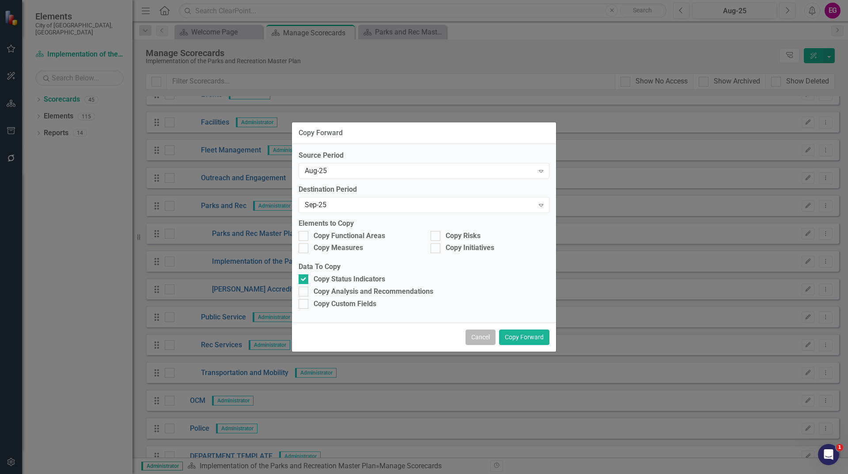
click at [476, 338] on button "Cancel" at bounding box center [481, 337] width 30 height 15
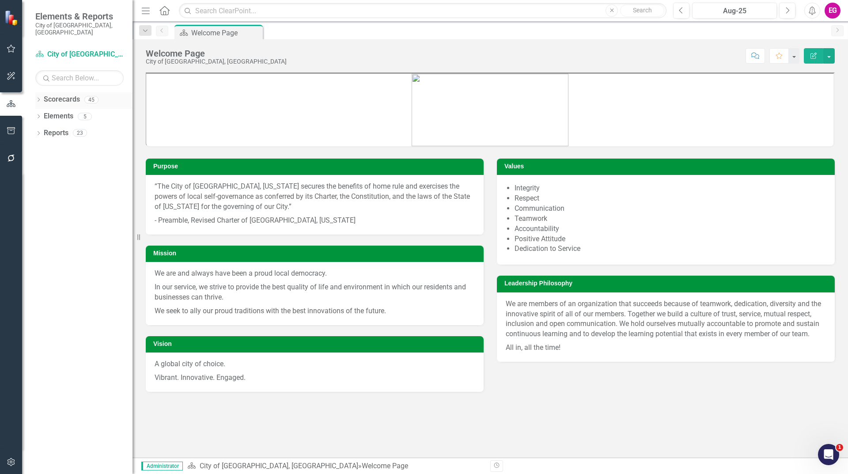
click at [60, 96] on link "Scorecards" at bounding box center [62, 100] width 36 height 10
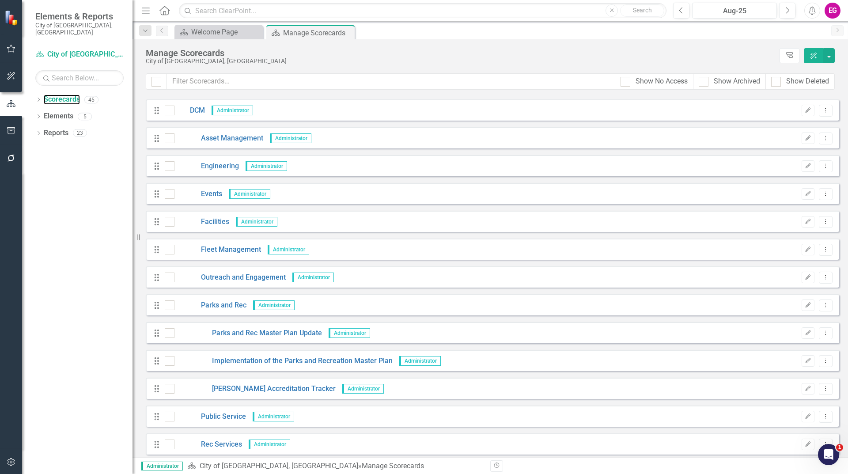
scroll to position [442, 0]
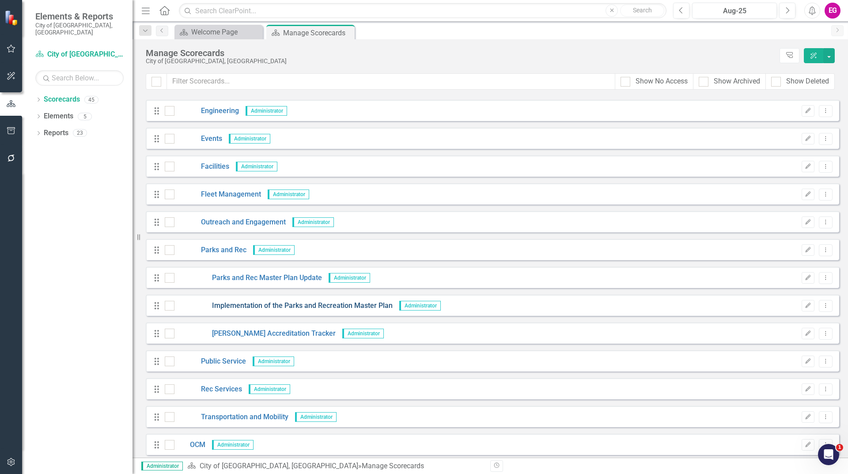
click at [350, 303] on link "Implementation of the Parks and Recreation Master Plan" at bounding box center [284, 306] width 218 height 10
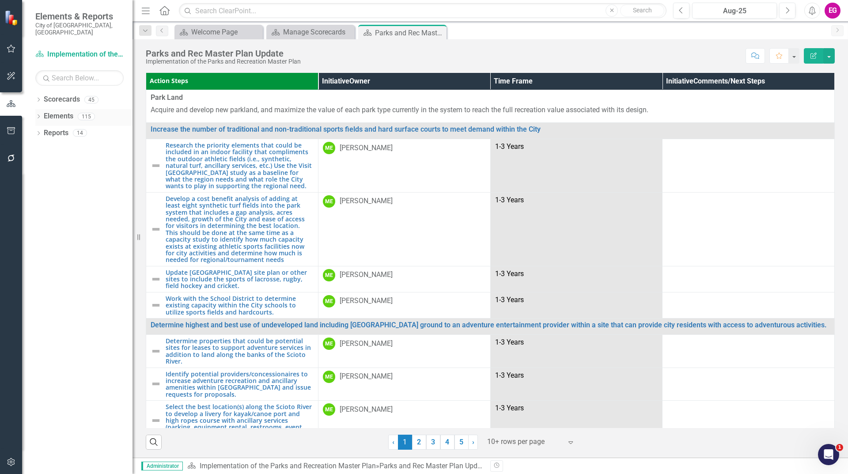
click at [63, 114] on link "Elements" at bounding box center [59, 116] width 30 height 10
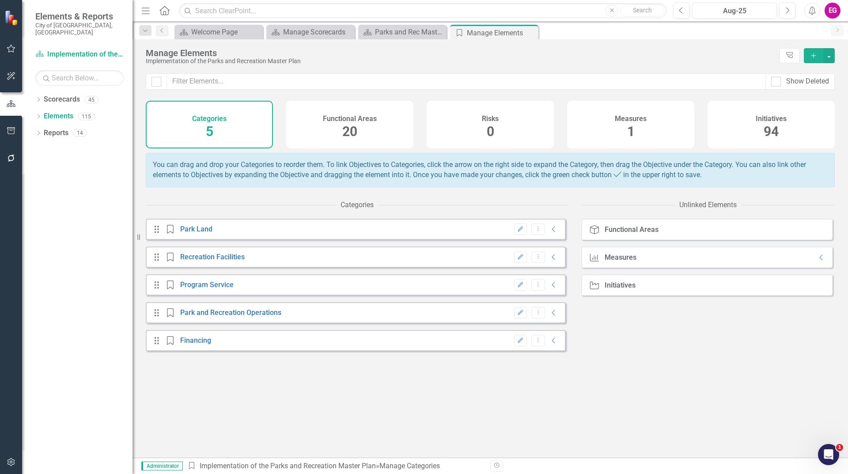
click at [737, 102] on div "Initiatives 94" at bounding box center [771, 125] width 127 height 48
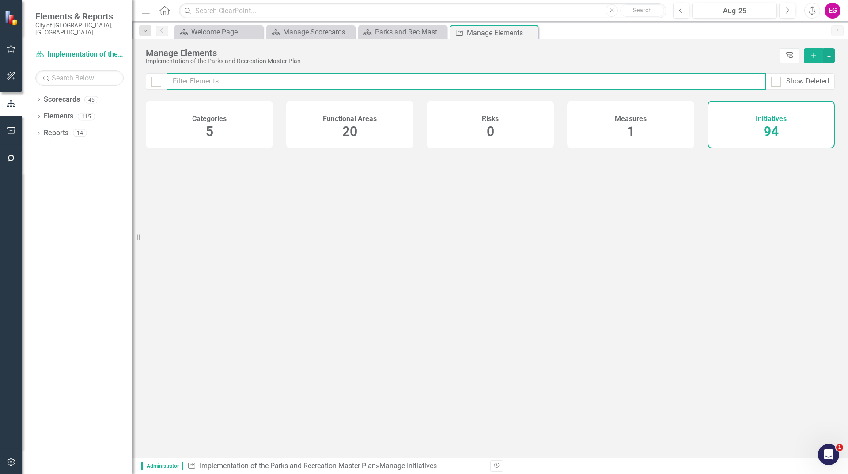
click at [684, 82] on input "text" at bounding box center [466, 81] width 599 height 16
type input "rev"
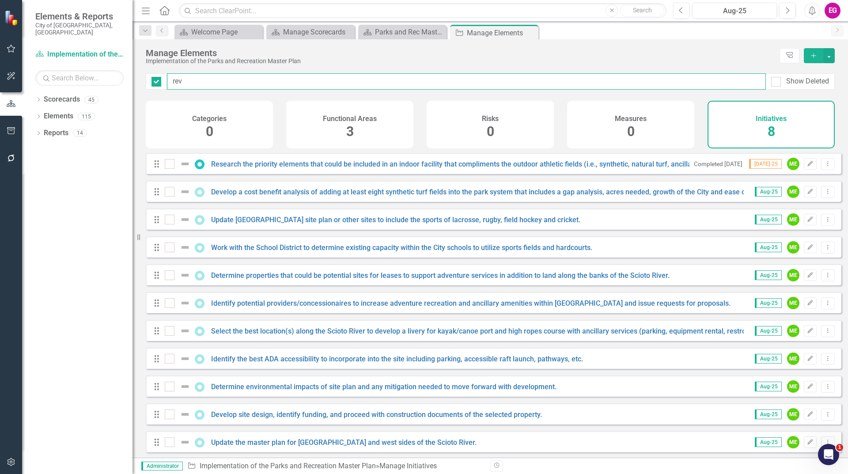
checkbox input "false"
click at [289, 77] on input "rev" at bounding box center [466, 81] width 599 height 16
type input "[PERSON_NAME]"
checkbox input "false"
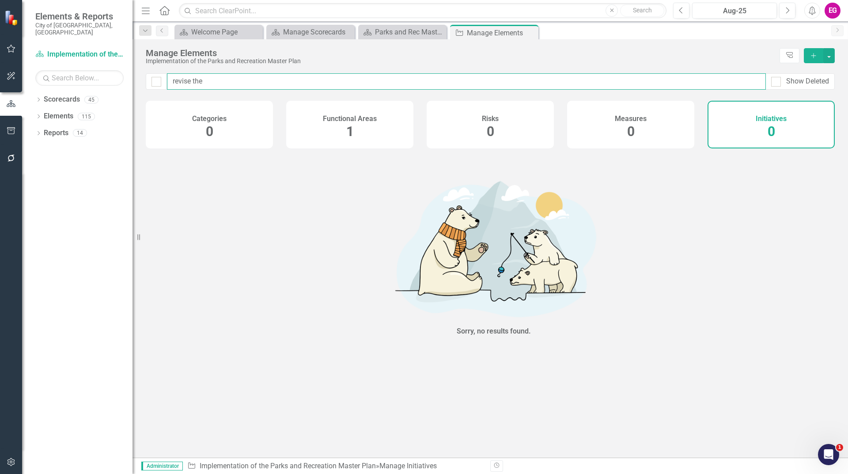
type input "revise the"
click at [356, 127] on div "Functional Areas 1" at bounding box center [349, 125] width 127 height 48
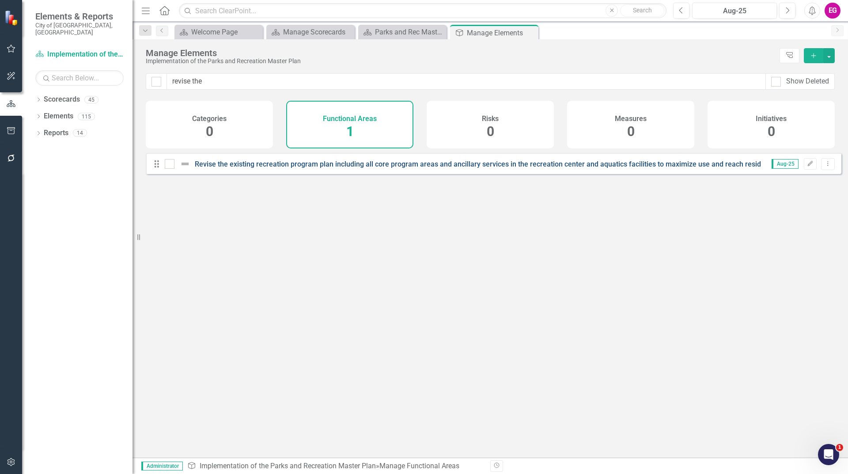
click at [353, 168] on link "Revise the existing recreation program plan including all core program areas an…" at bounding box center [583, 164] width 777 height 8
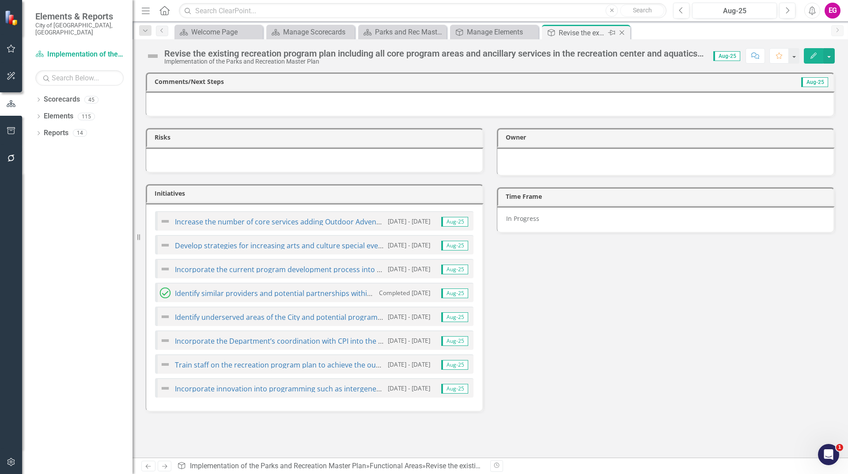
click at [624, 33] on icon "Close" at bounding box center [622, 32] width 9 height 7
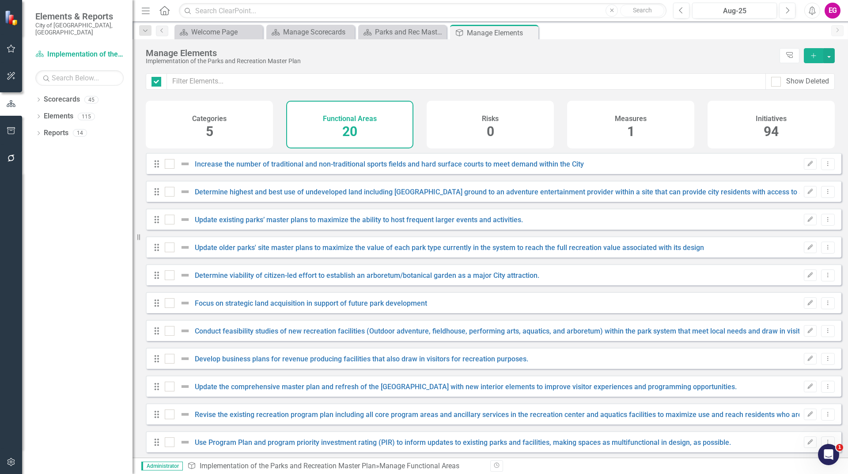
checkbox input "false"
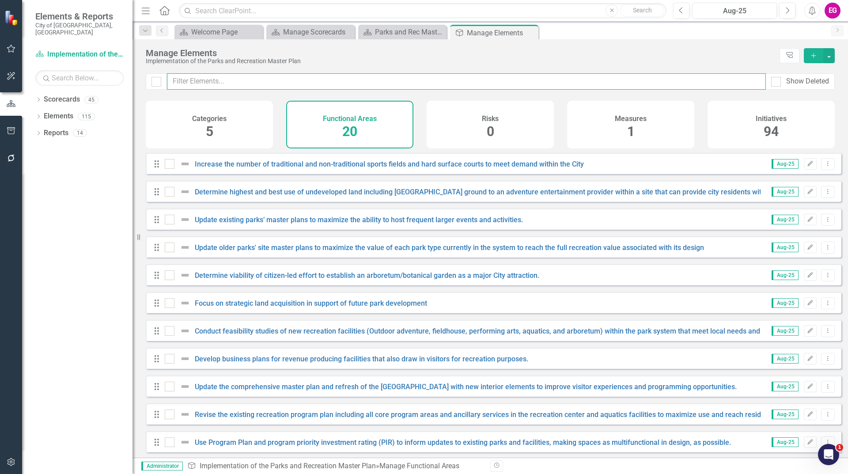
click at [376, 82] on input "text" at bounding box center [466, 81] width 599 height 16
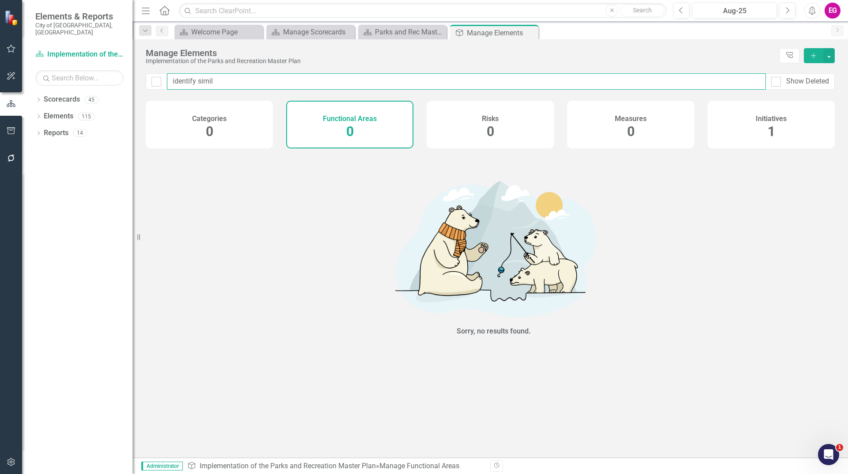
type input "identify simil"
click at [774, 142] on div "Initiatives 1" at bounding box center [771, 125] width 127 height 48
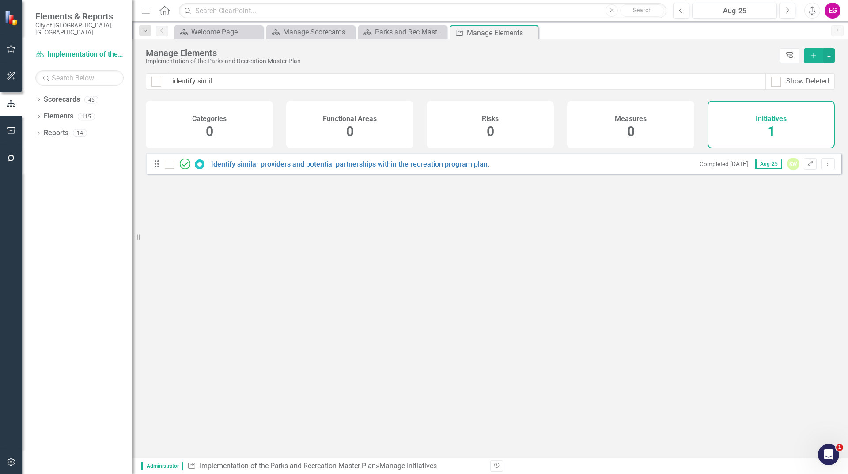
checkbox input "false"
click at [364, 168] on link "Identify similar providers and potential partnerships within the recreation pro…" at bounding box center [350, 164] width 278 height 8
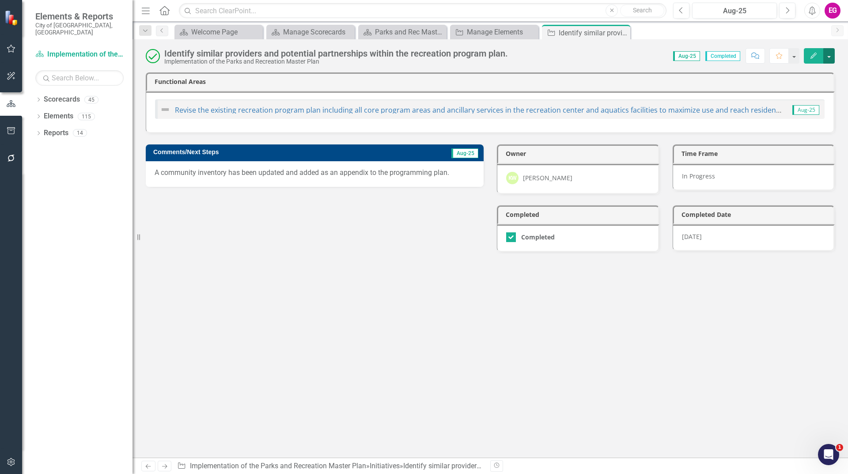
click at [832, 54] on button "button" at bounding box center [829, 55] width 11 height 15
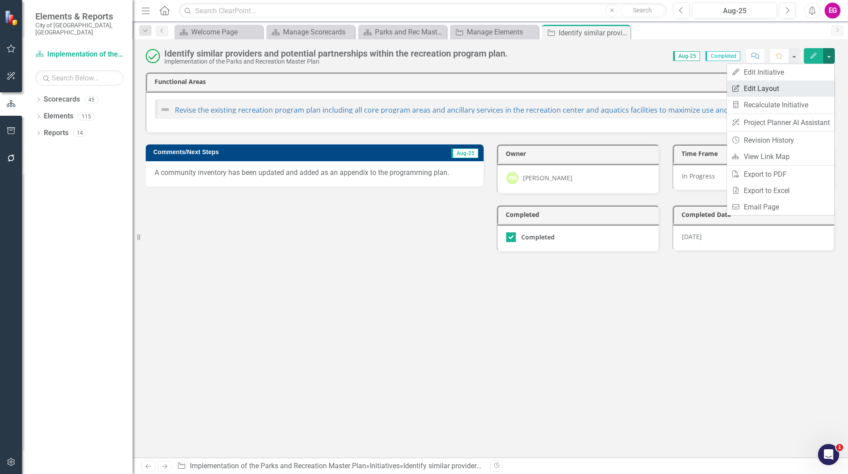
click at [789, 85] on link "Edit Report Edit Layout" at bounding box center [780, 88] width 107 height 16
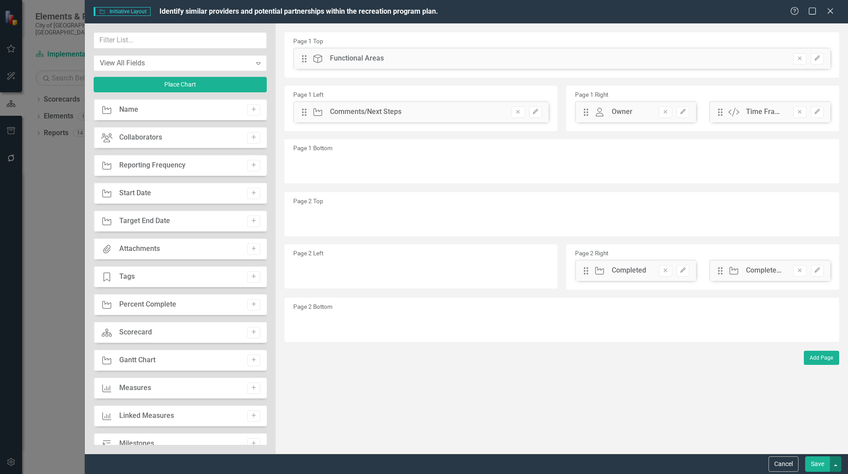
click at [836, 464] on button "button" at bounding box center [835, 463] width 11 height 15
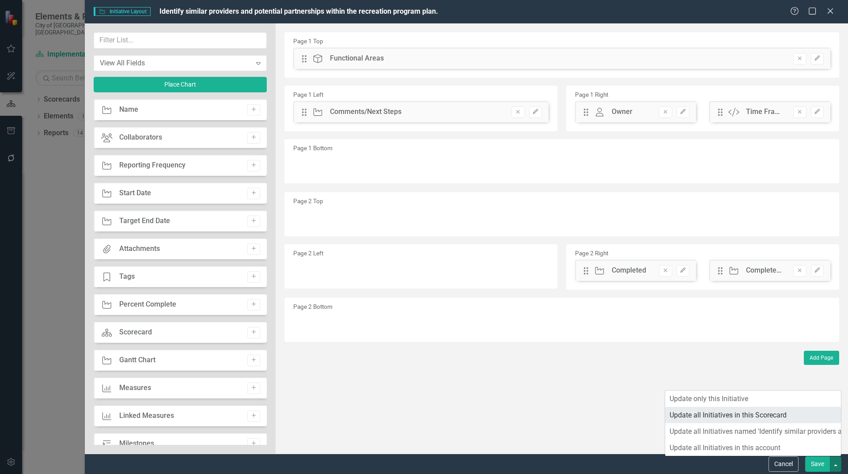
click at [741, 414] on link "Update all Initiatives in this Scorecard" at bounding box center [753, 415] width 176 height 16
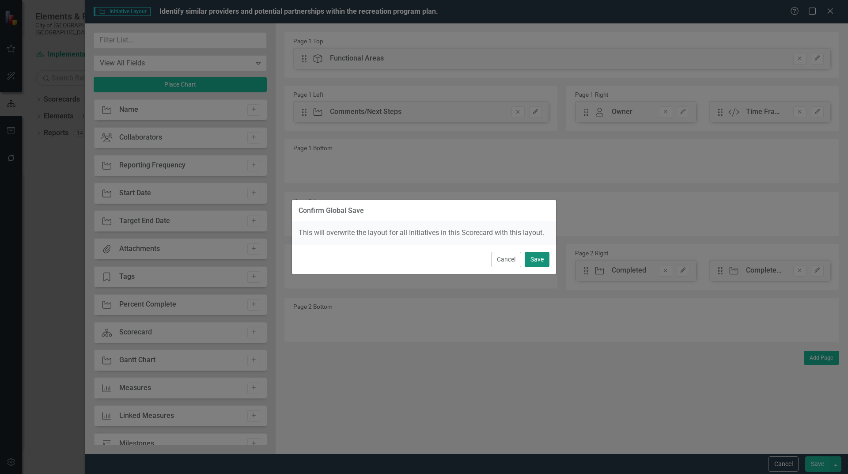
click at [537, 253] on button "Save" at bounding box center [537, 259] width 25 height 15
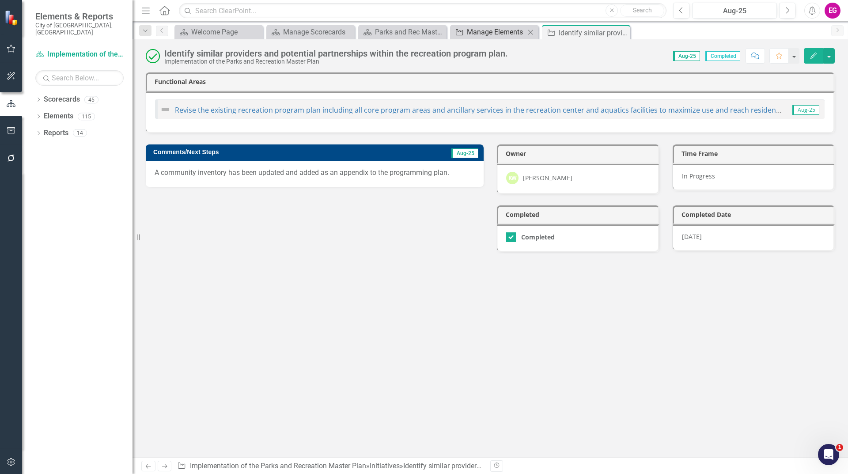
click at [490, 33] on div "Manage Elements" at bounding box center [496, 32] width 58 height 11
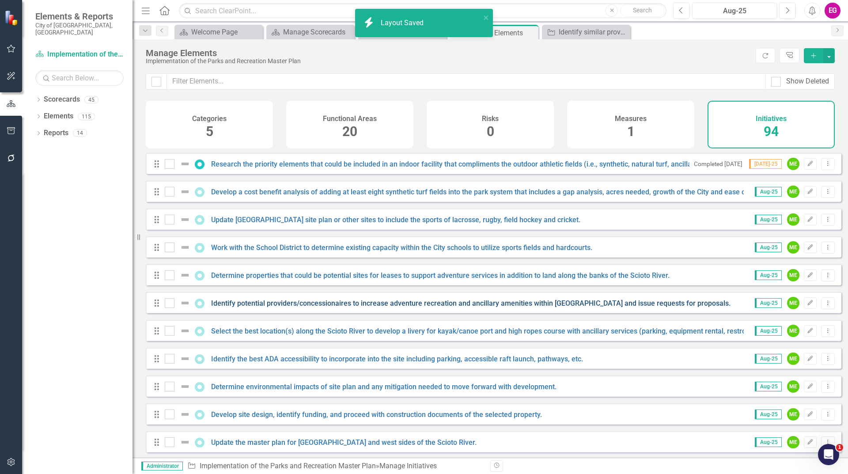
click at [341, 308] on link "Identify potential providers/concessionaires to increase adventure recreation a…" at bounding box center [471, 303] width 520 height 8
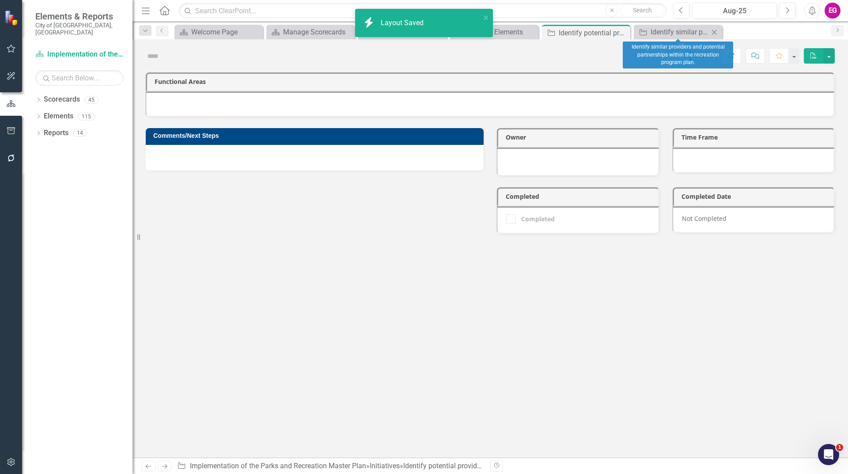
click at [714, 30] on icon "Close" at bounding box center [714, 32] width 9 height 7
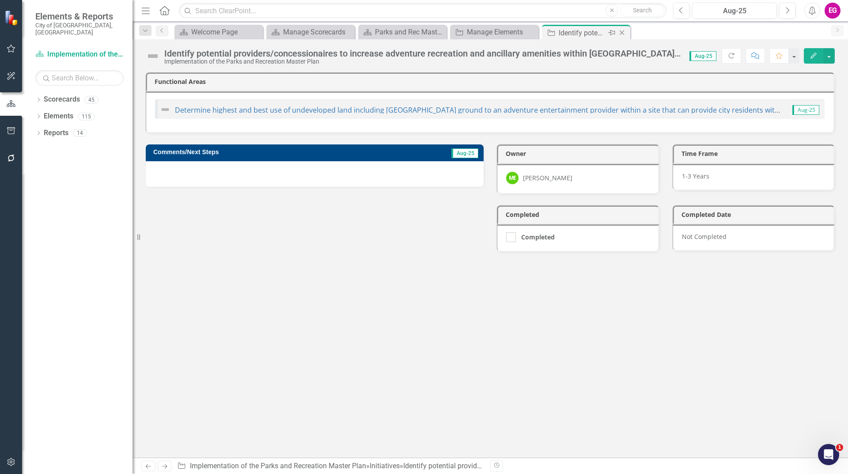
click at [623, 34] on icon "Close" at bounding box center [622, 32] width 9 height 7
